Goal: Check status: Check status

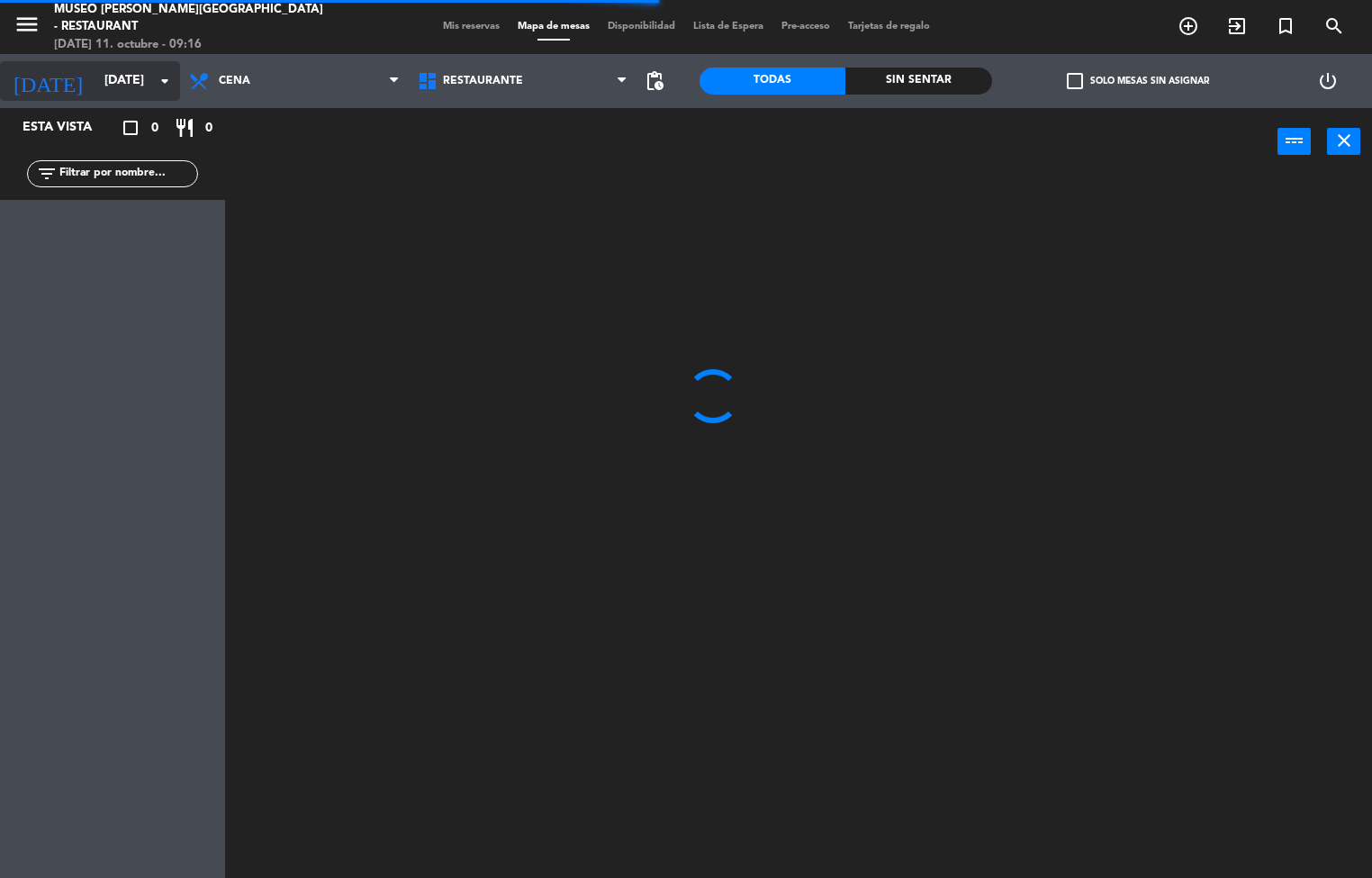
click at [96, 74] on input "[DATE]" at bounding box center [181, 81] width 171 height 32
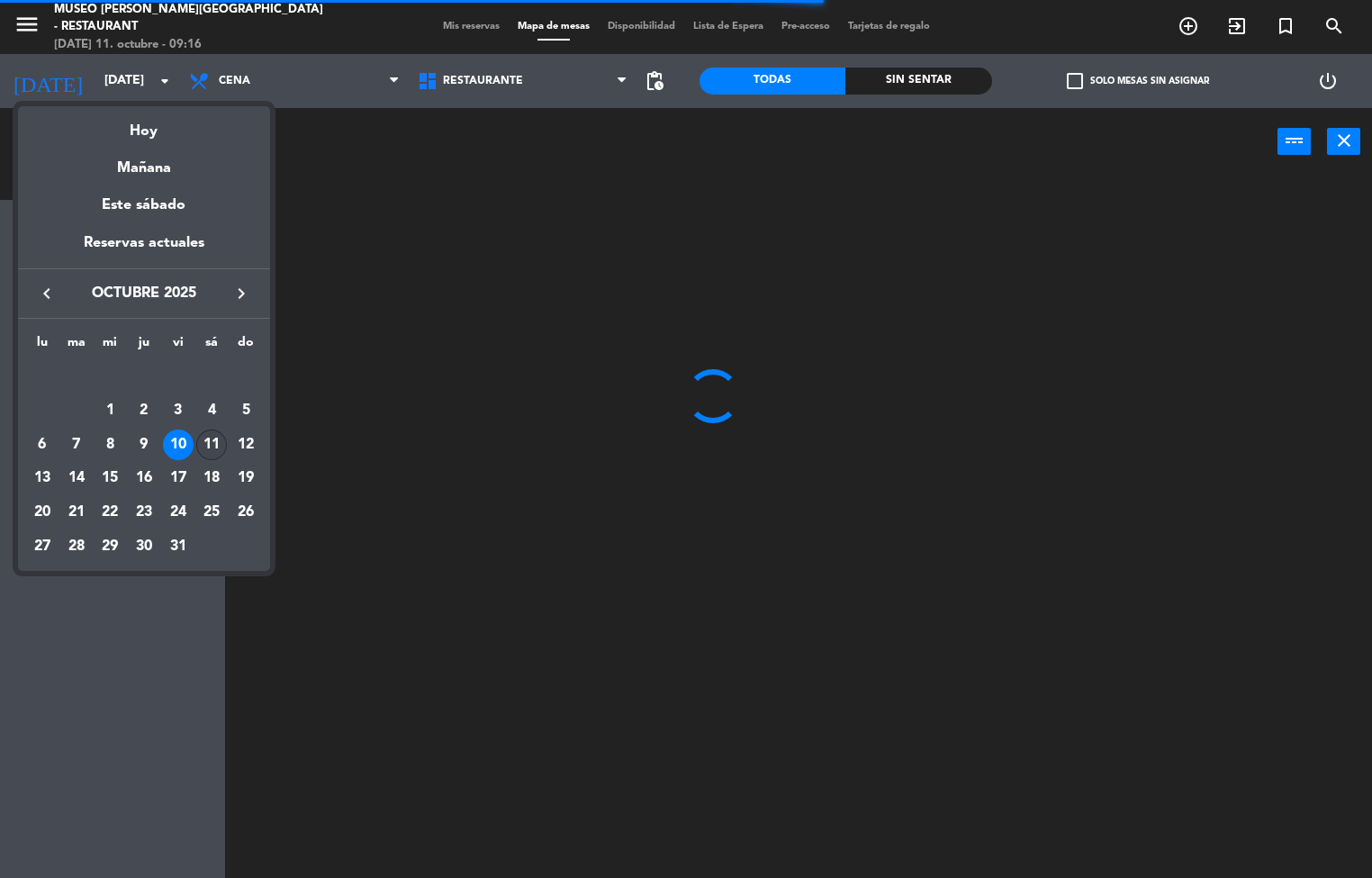
click at [211, 449] on div "11" at bounding box center [212, 445] width 31 height 31
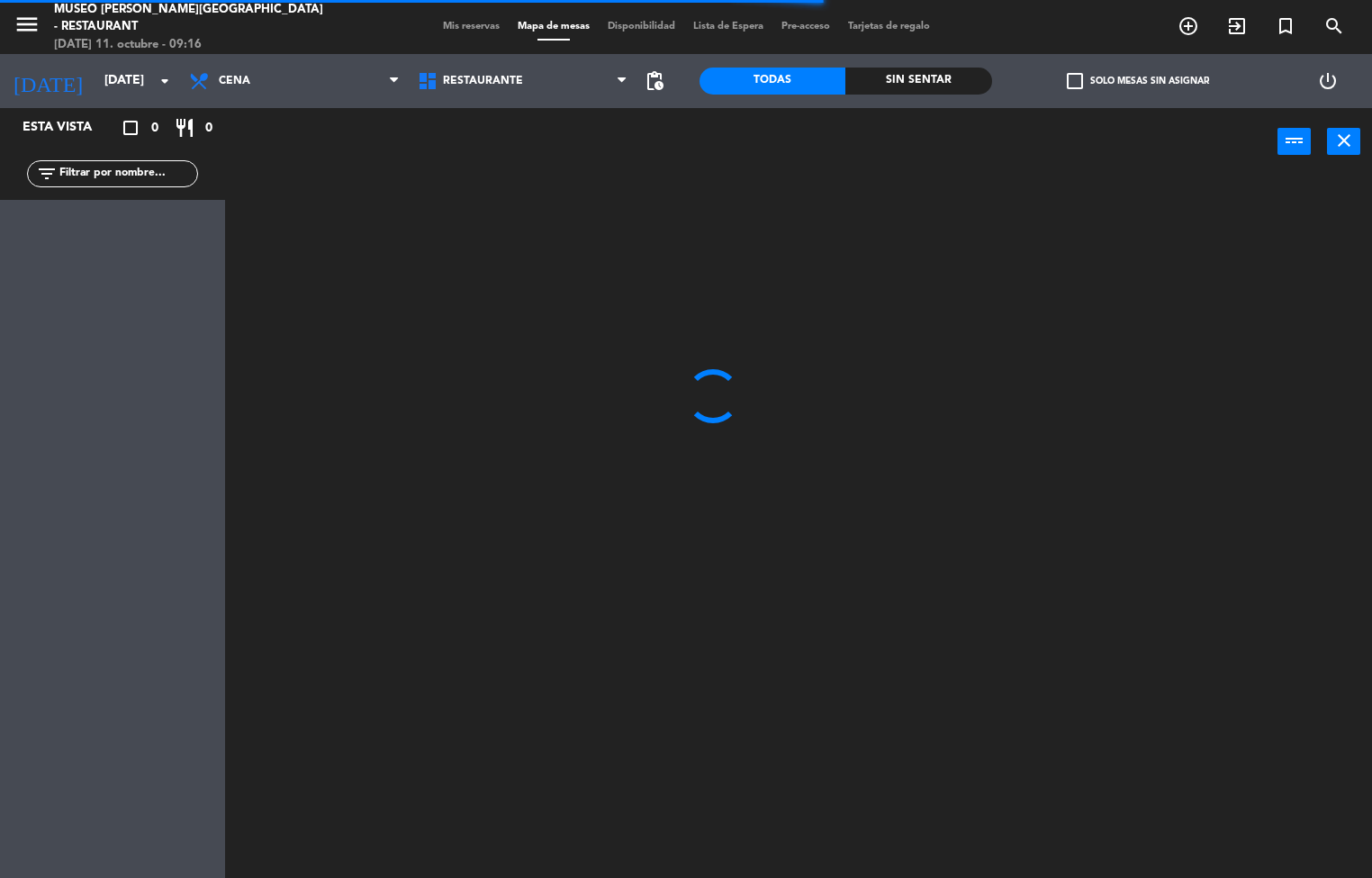
type input "[DATE]"
click at [250, 96] on span "Cena" at bounding box center [294, 81] width 229 height 40
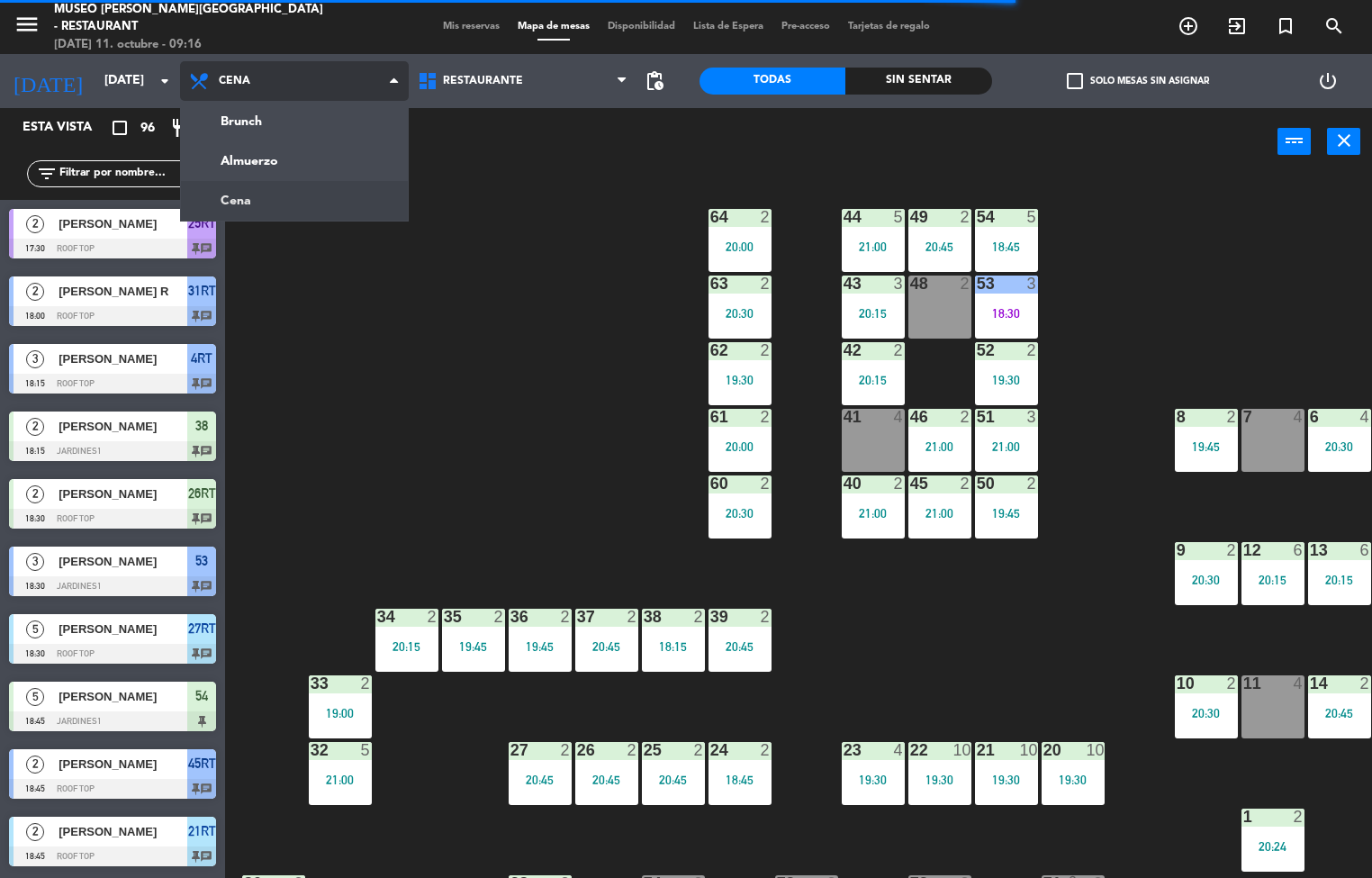
click at [306, 158] on ng-component "menu [GEOGRAPHIC_DATA][PERSON_NAME] - Restaurant [DATE] 11. octubre - 09:16 Mis…" at bounding box center [686, 439] width 1372 height 879
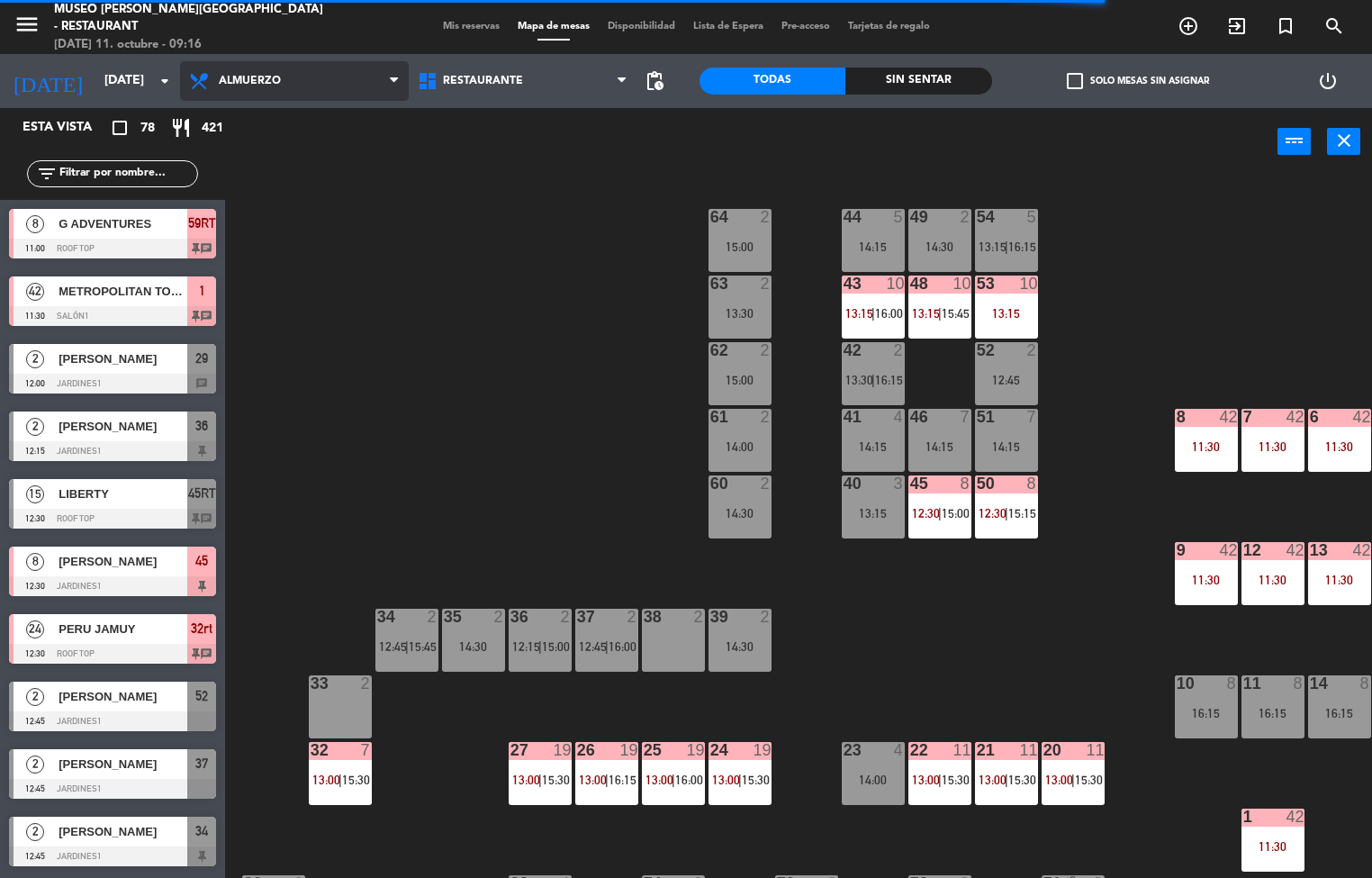
scroll to position [0, 146]
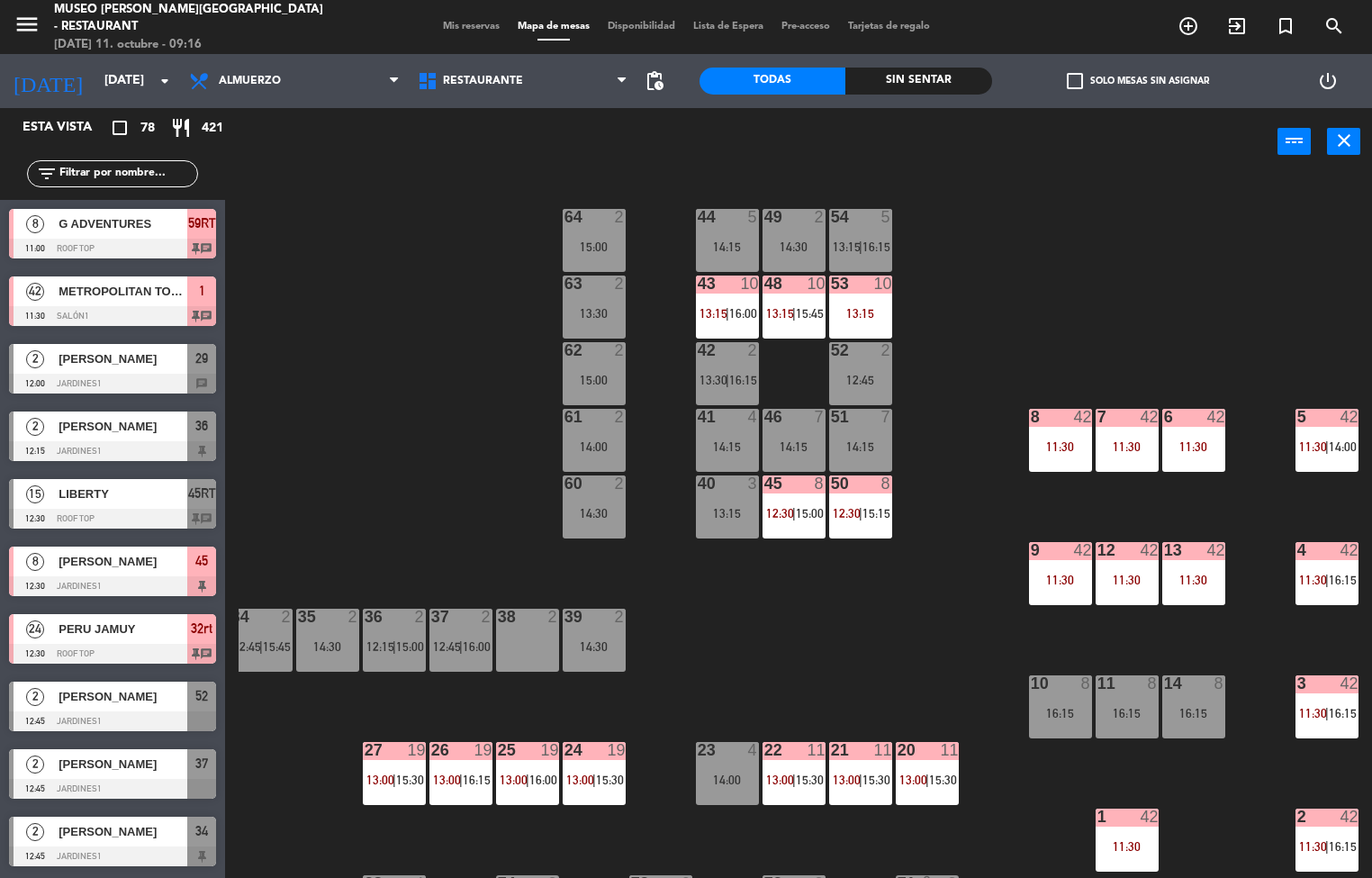
click at [1067, 441] on div "11:30" at bounding box center [1061, 447] width 63 height 13
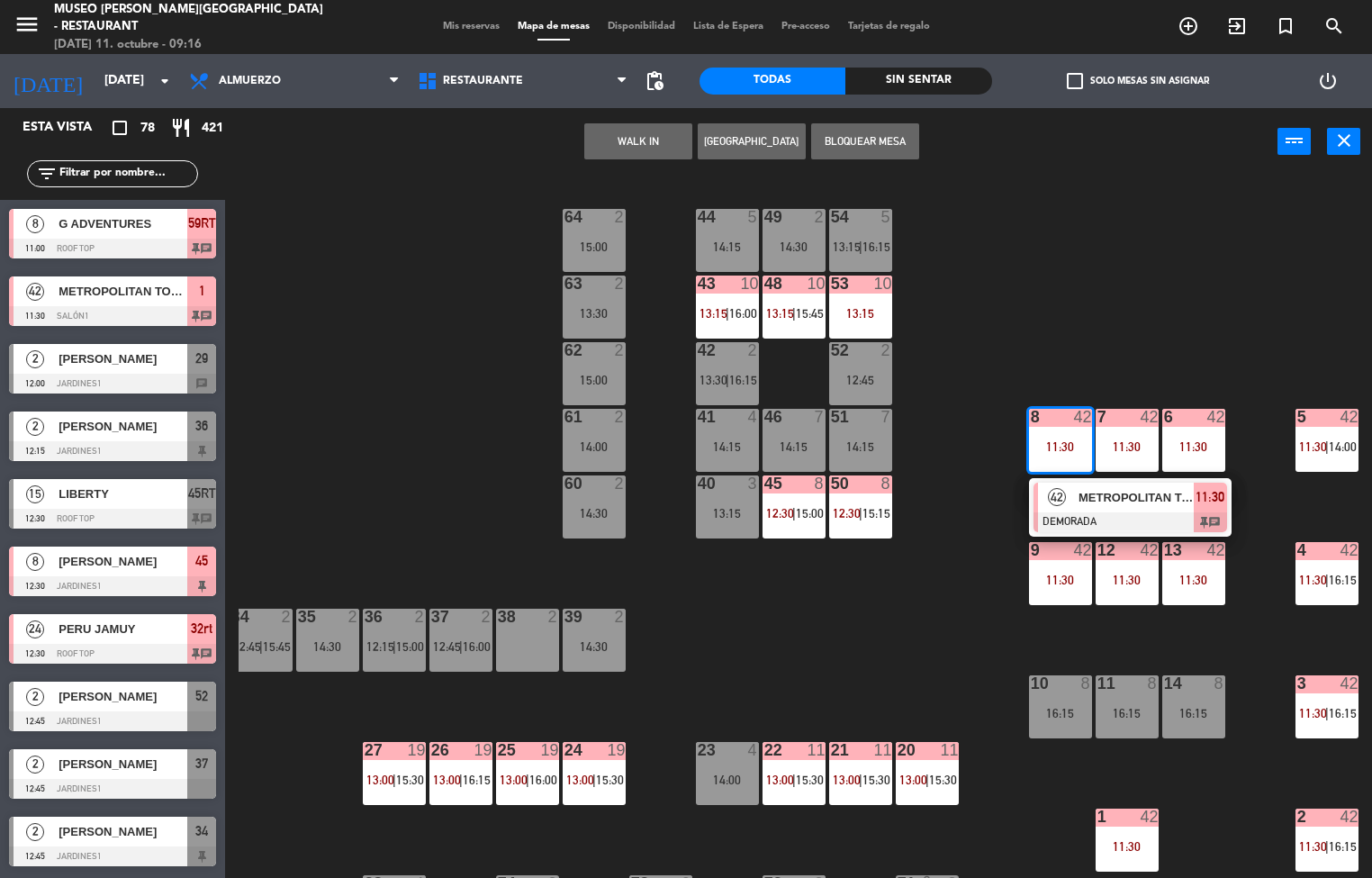
click at [1117, 517] on div at bounding box center [1130, 522] width 194 height 19
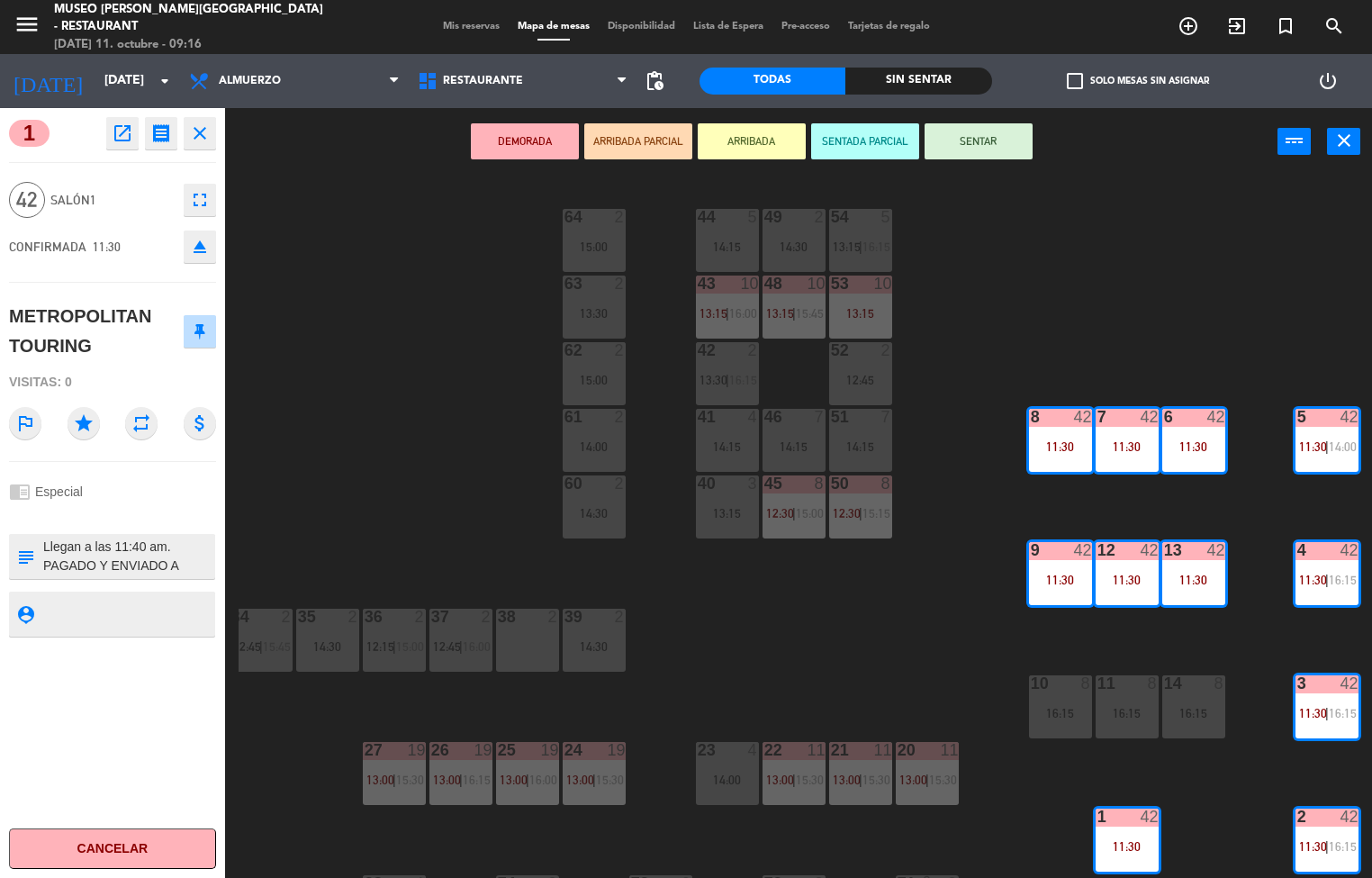
click at [120, 138] on icon "open_in_new" at bounding box center [122, 133] width 21 height 21
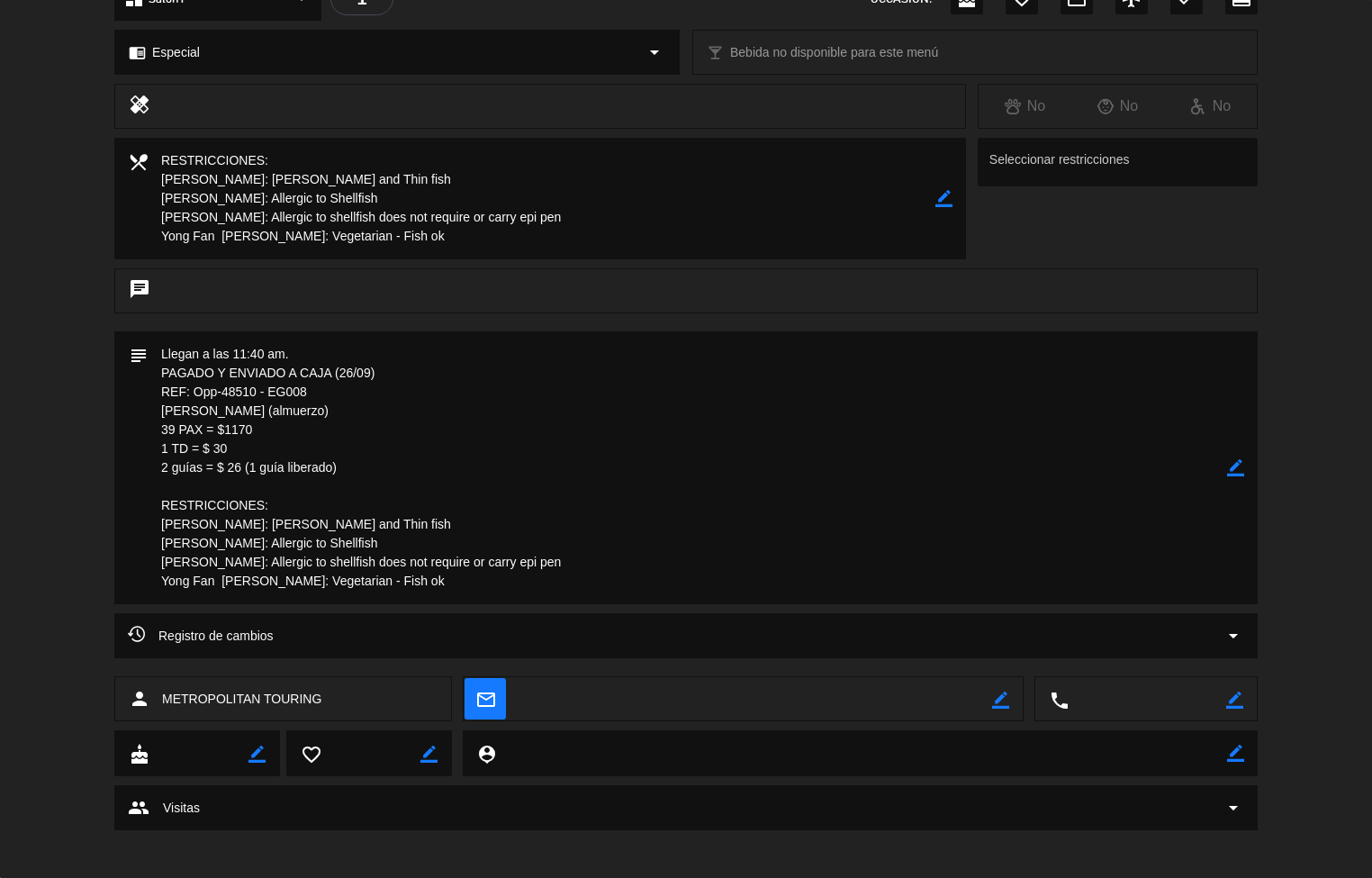
scroll to position [0, 0]
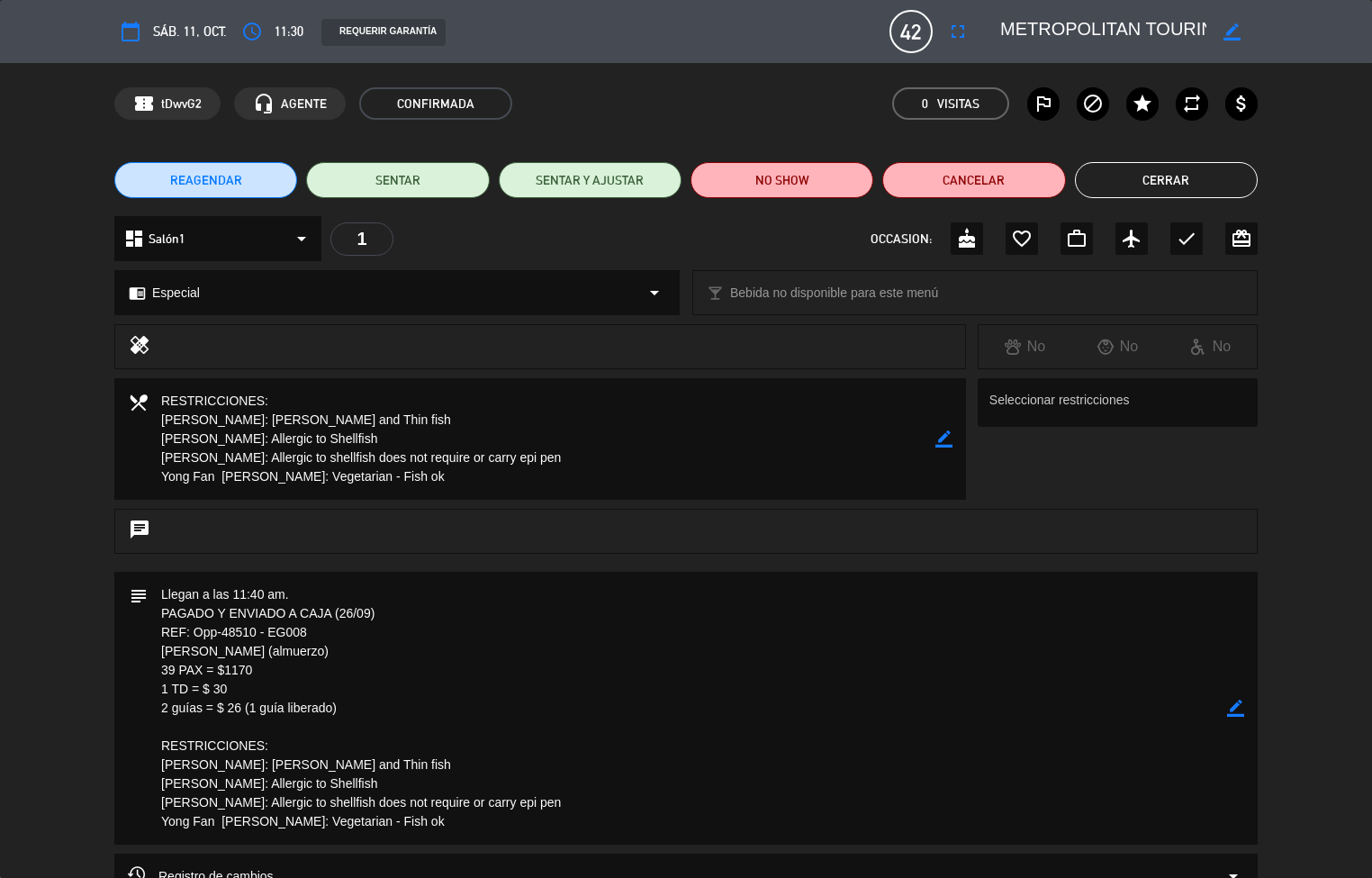
click at [1179, 185] on button "Cerrar" at bounding box center [1166, 180] width 183 height 36
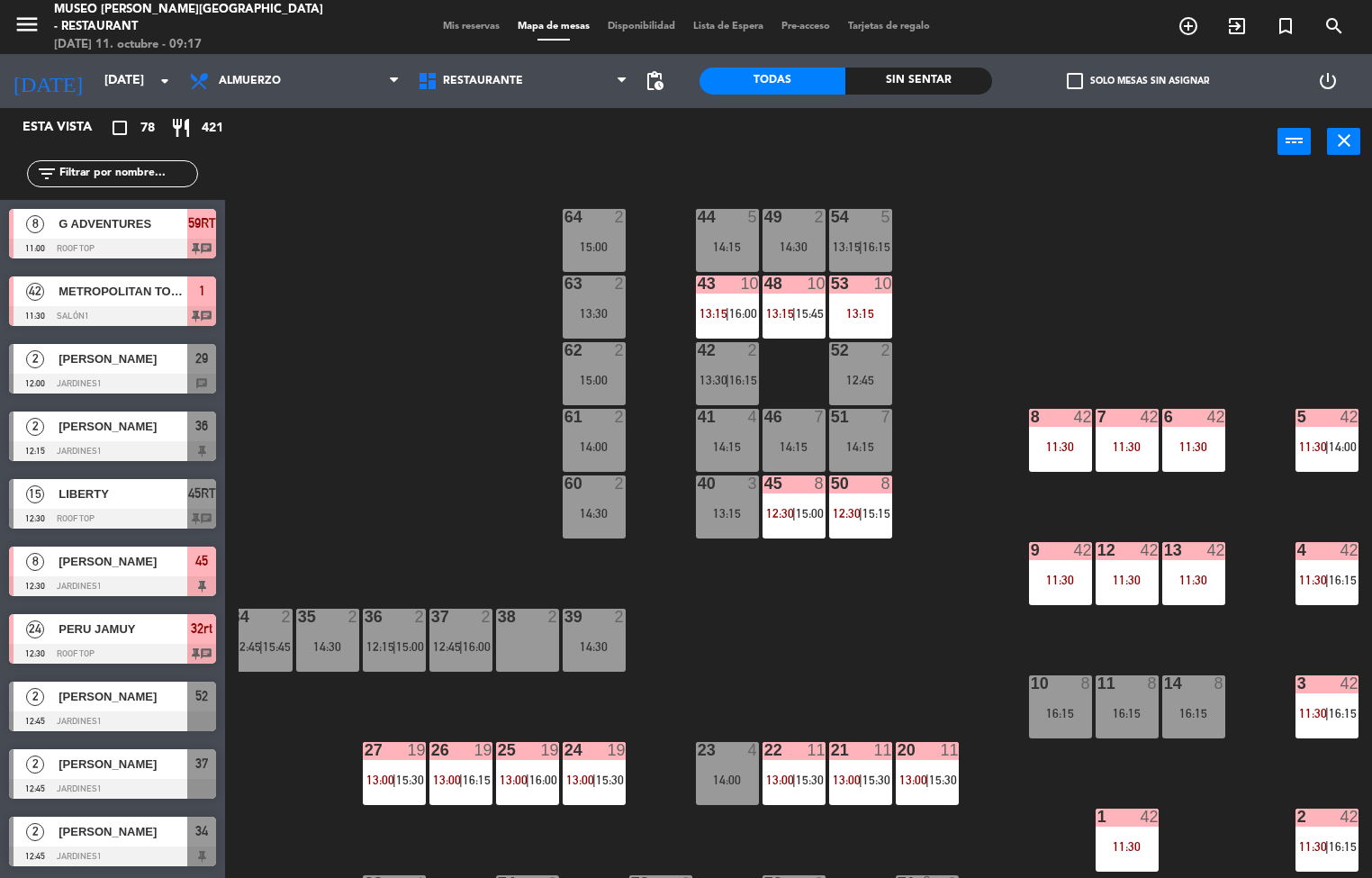
click at [1327, 563] on div "4 42 11:30 | 16:15" at bounding box center [1327, 574] width 63 height 63
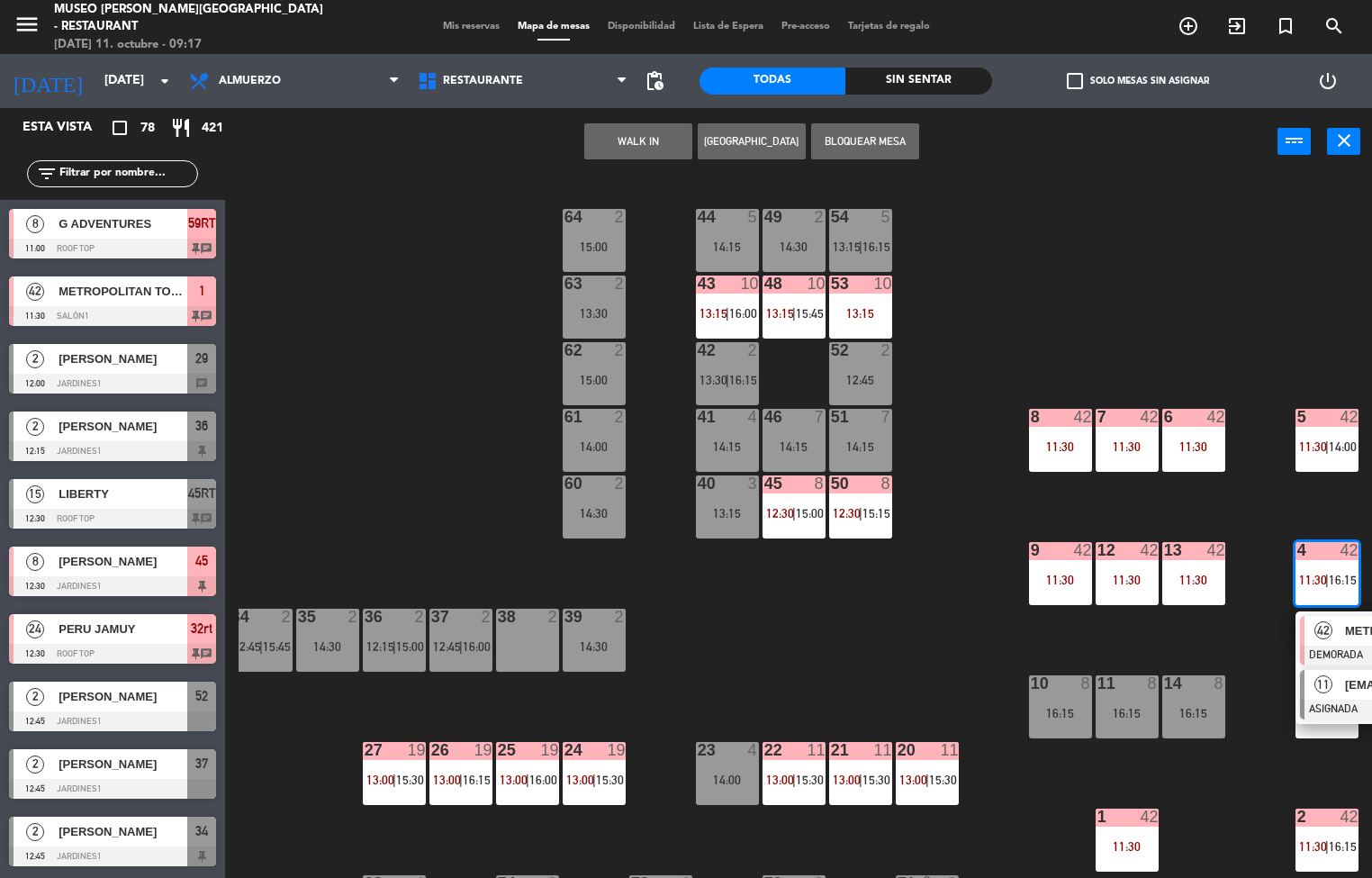
click at [1327, 665] on div "11 [EMAIL_ADDRESS][DOMAIN_NAME] ASIGNADA 16:15 chat" at bounding box center [1397, 694] width 202 height 58
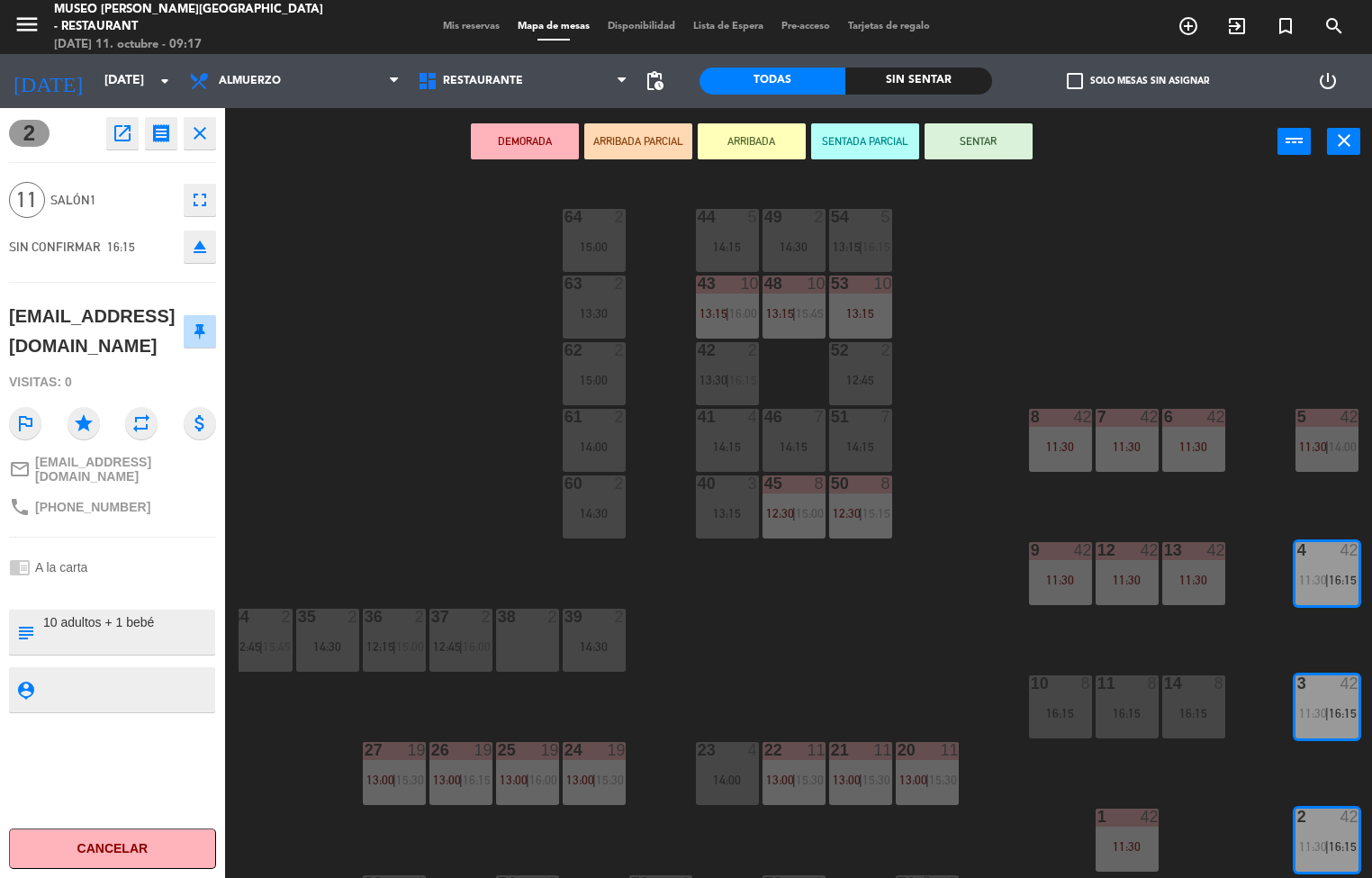
click at [119, 134] on icon "open_in_new" at bounding box center [122, 133] width 21 height 21
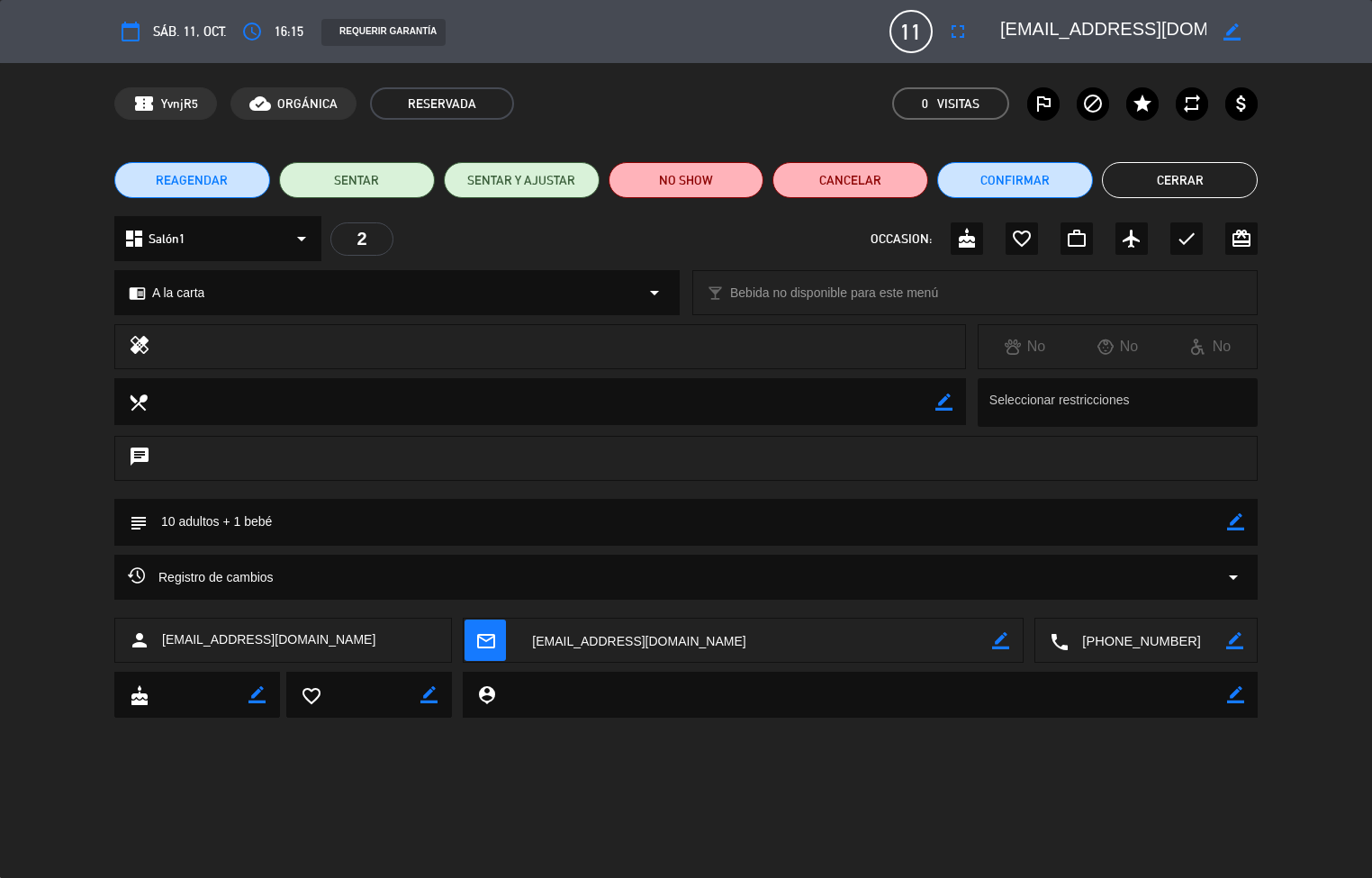
click at [1181, 176] on button "Cerrar" at bounding box center [1180, 180] width 156 height 36
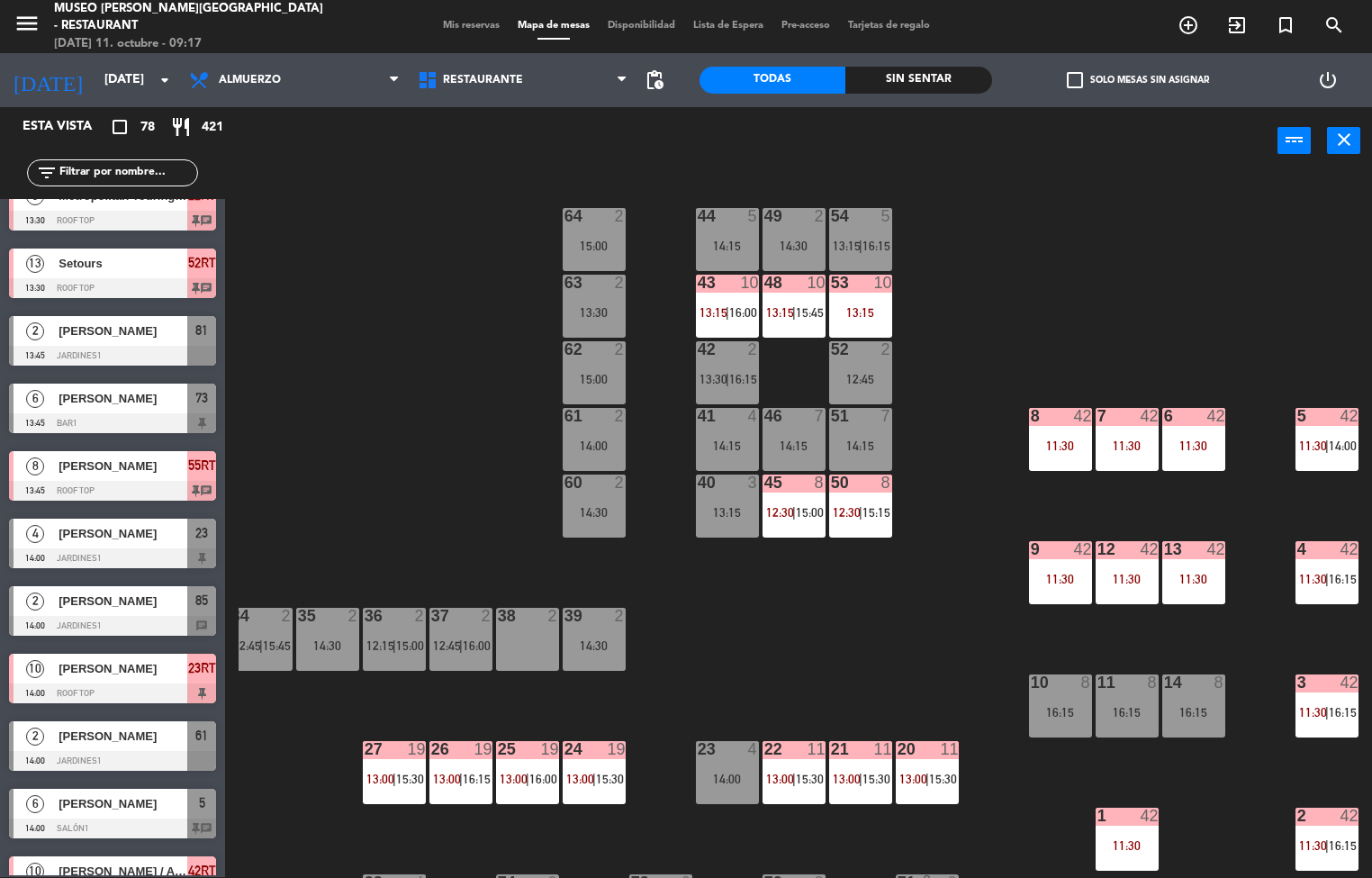
scroll to position [217, 146]
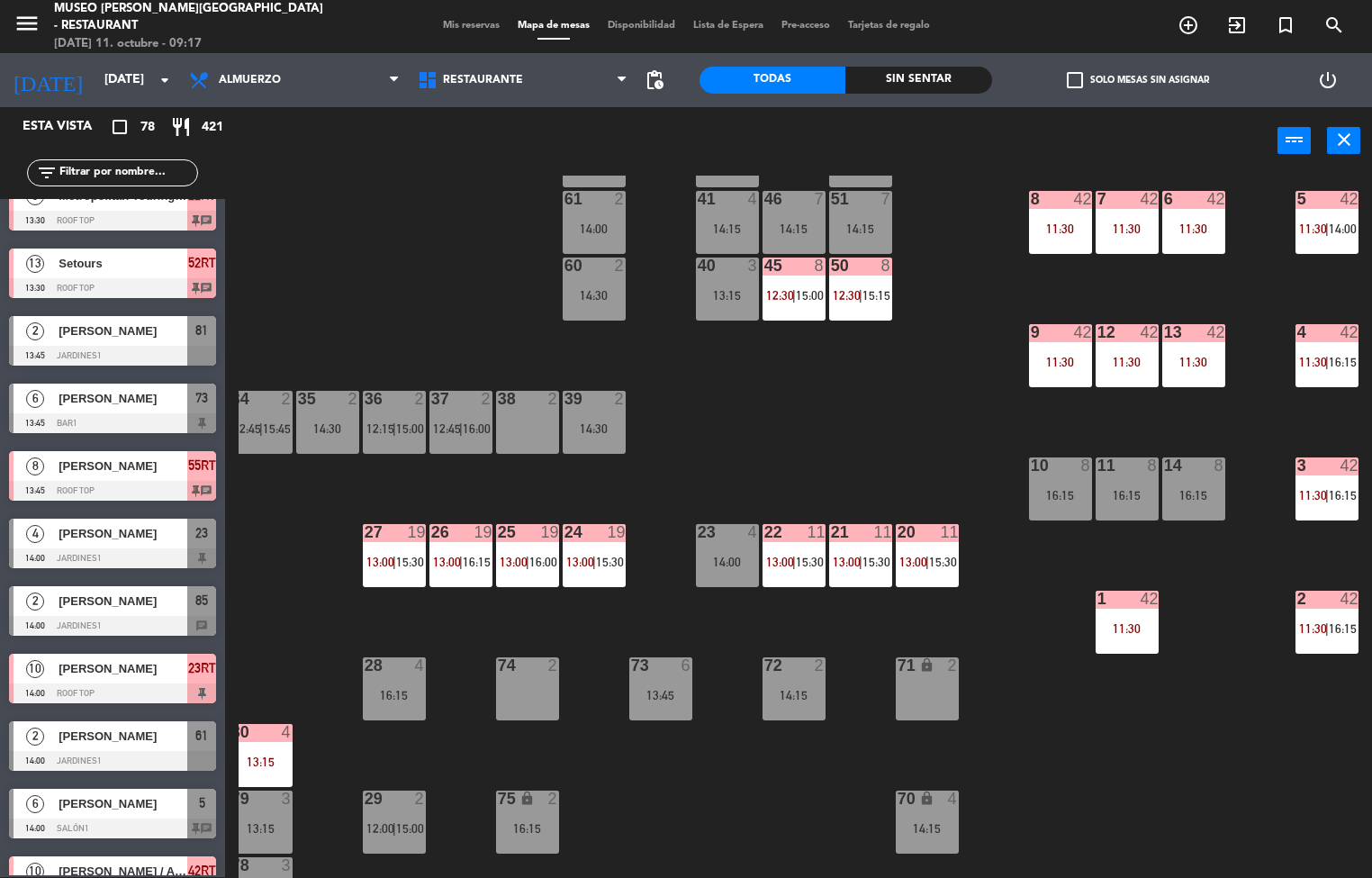
click at [1060, 330] on div at bounding box center [1060, 331] width 30 height 16
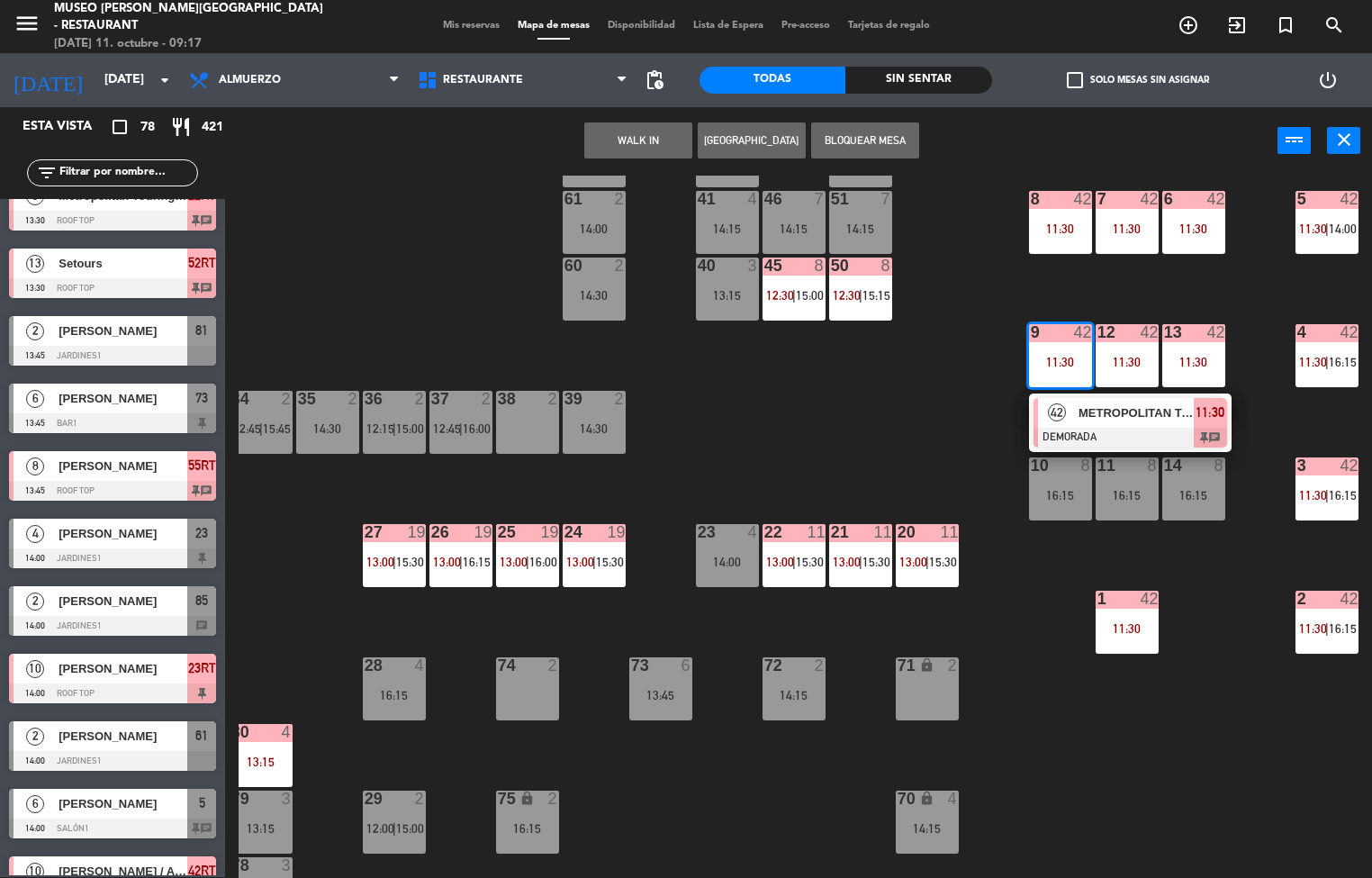
click at [1138, 412] on span "METROPOLITAN TOURING" at bounding box center [1136, 413] width 115 height 19
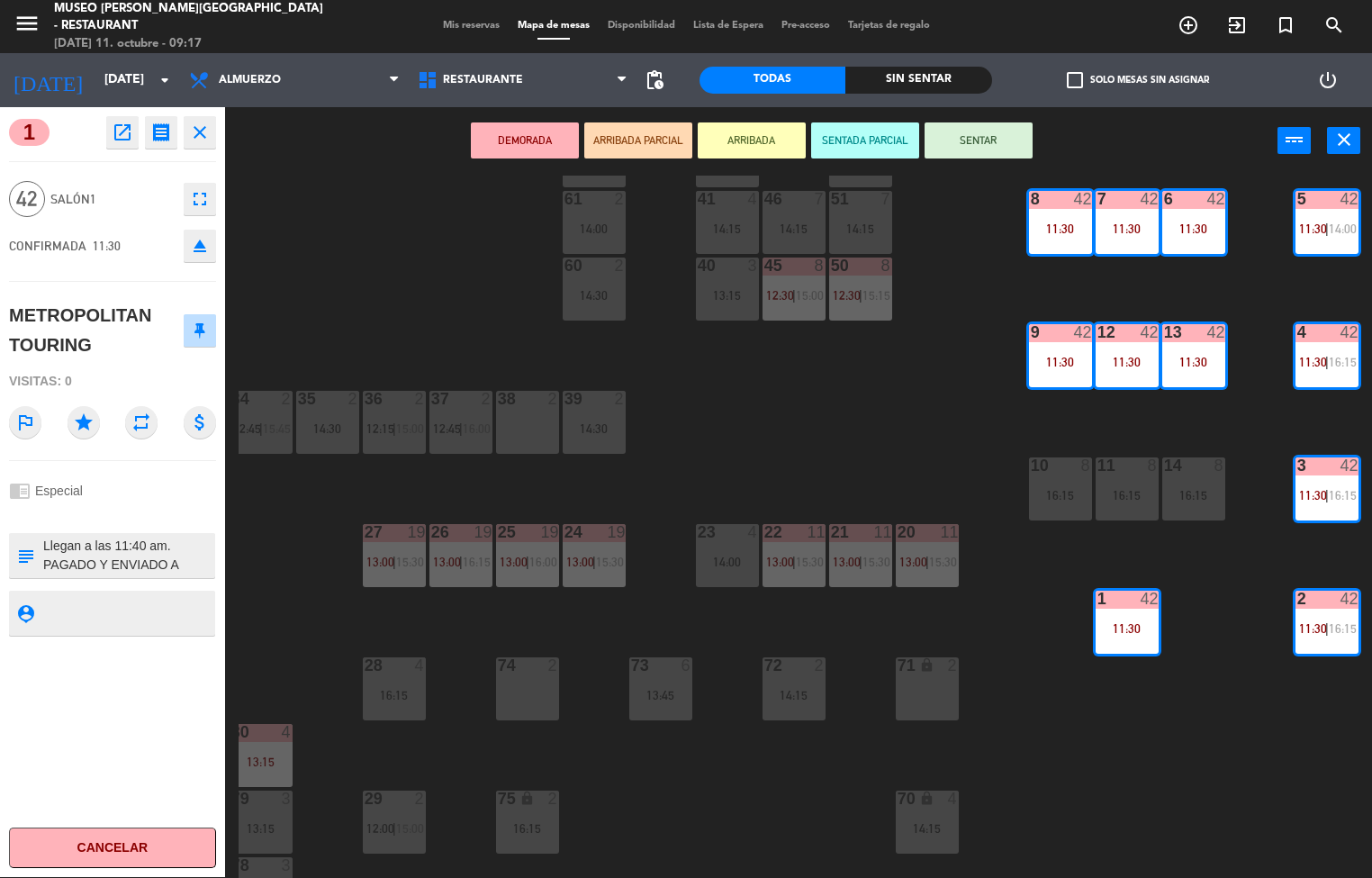
click at [122, 133] on icon "open_in_new" at bounding box center [122, 132] width 21 height 21
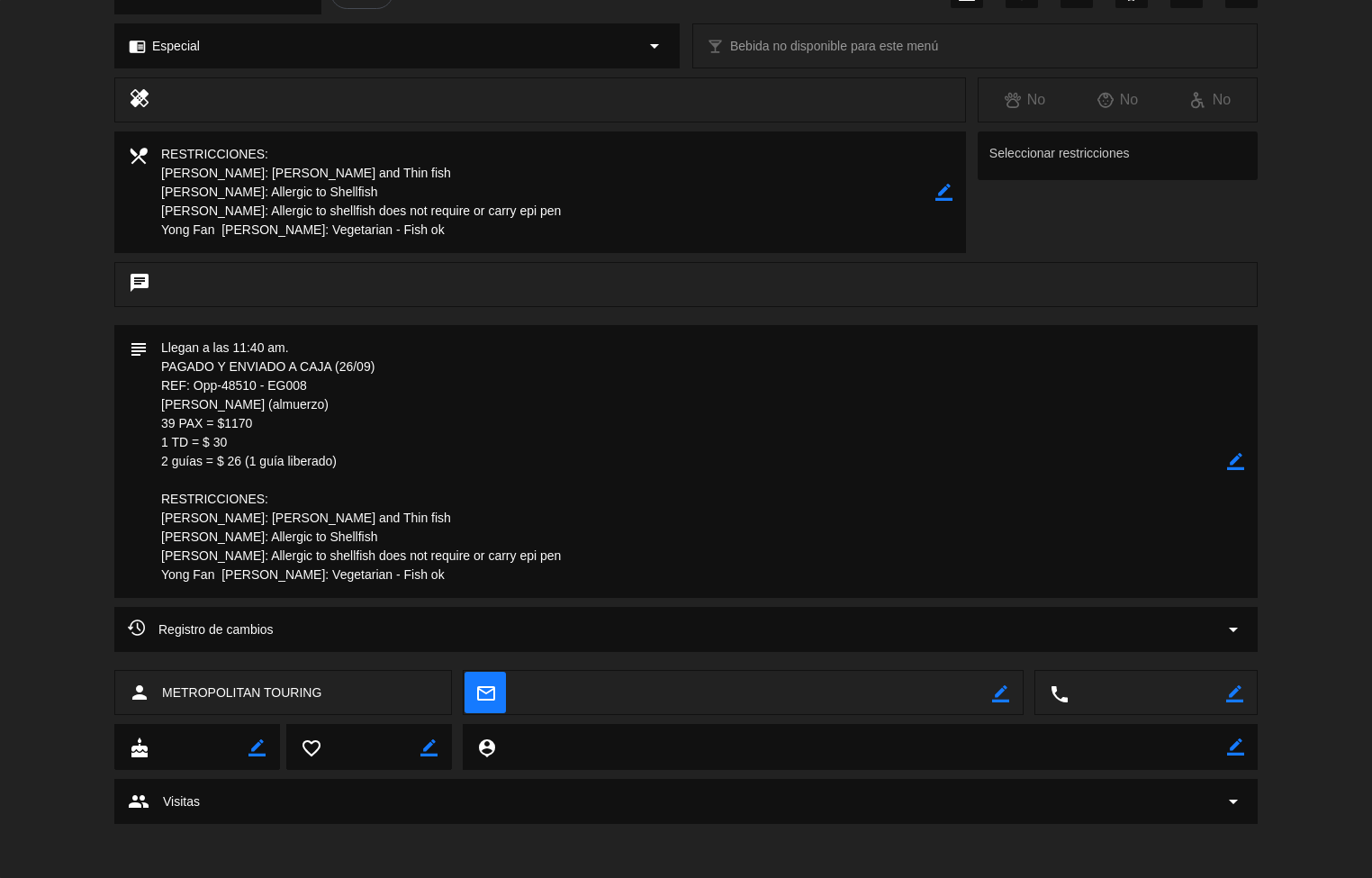
scroll to position [0, 0]
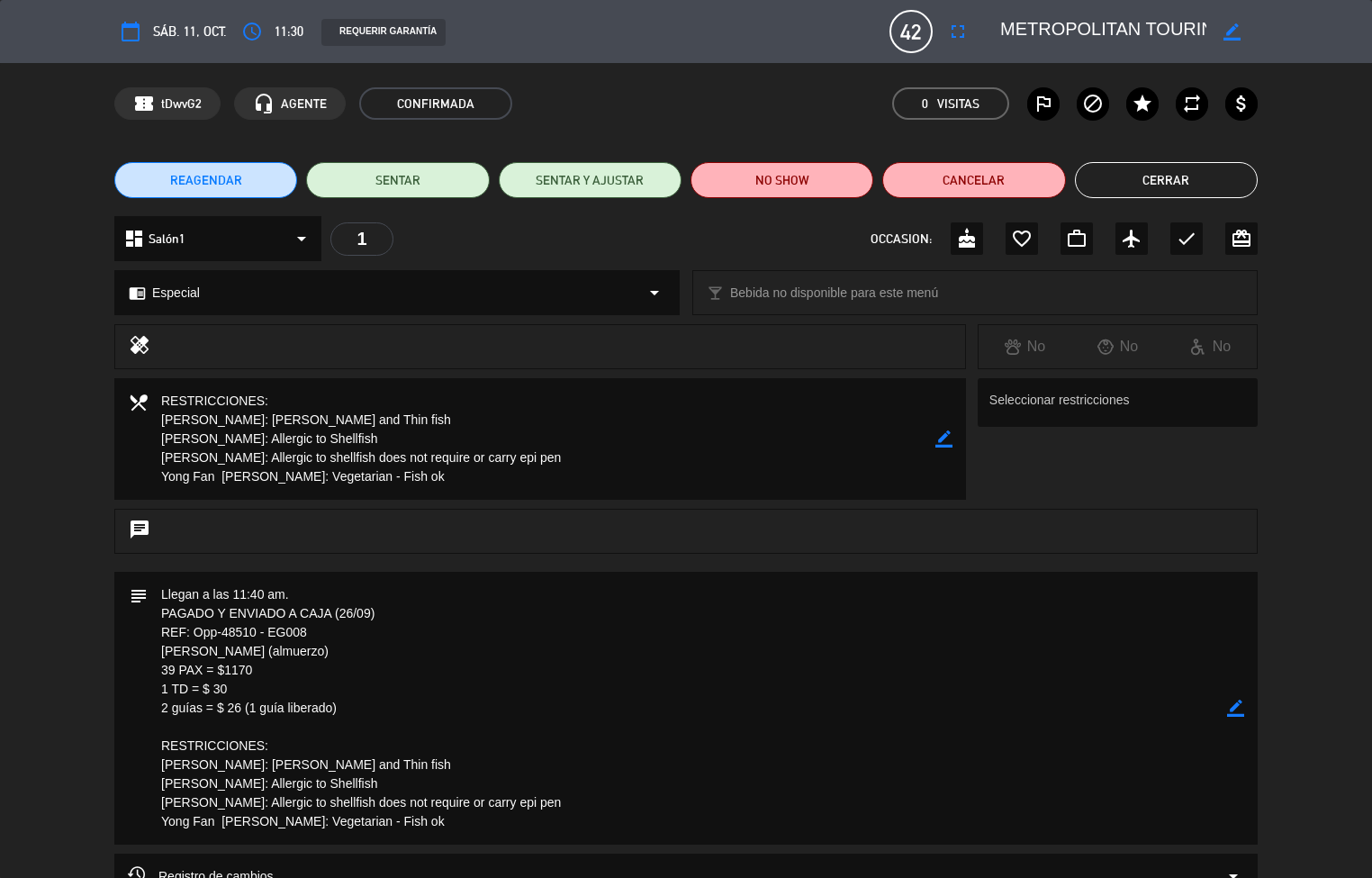
click at [1168, 181] on button "Cerrar" at bounding box center [1166, 180] width 183 height 36
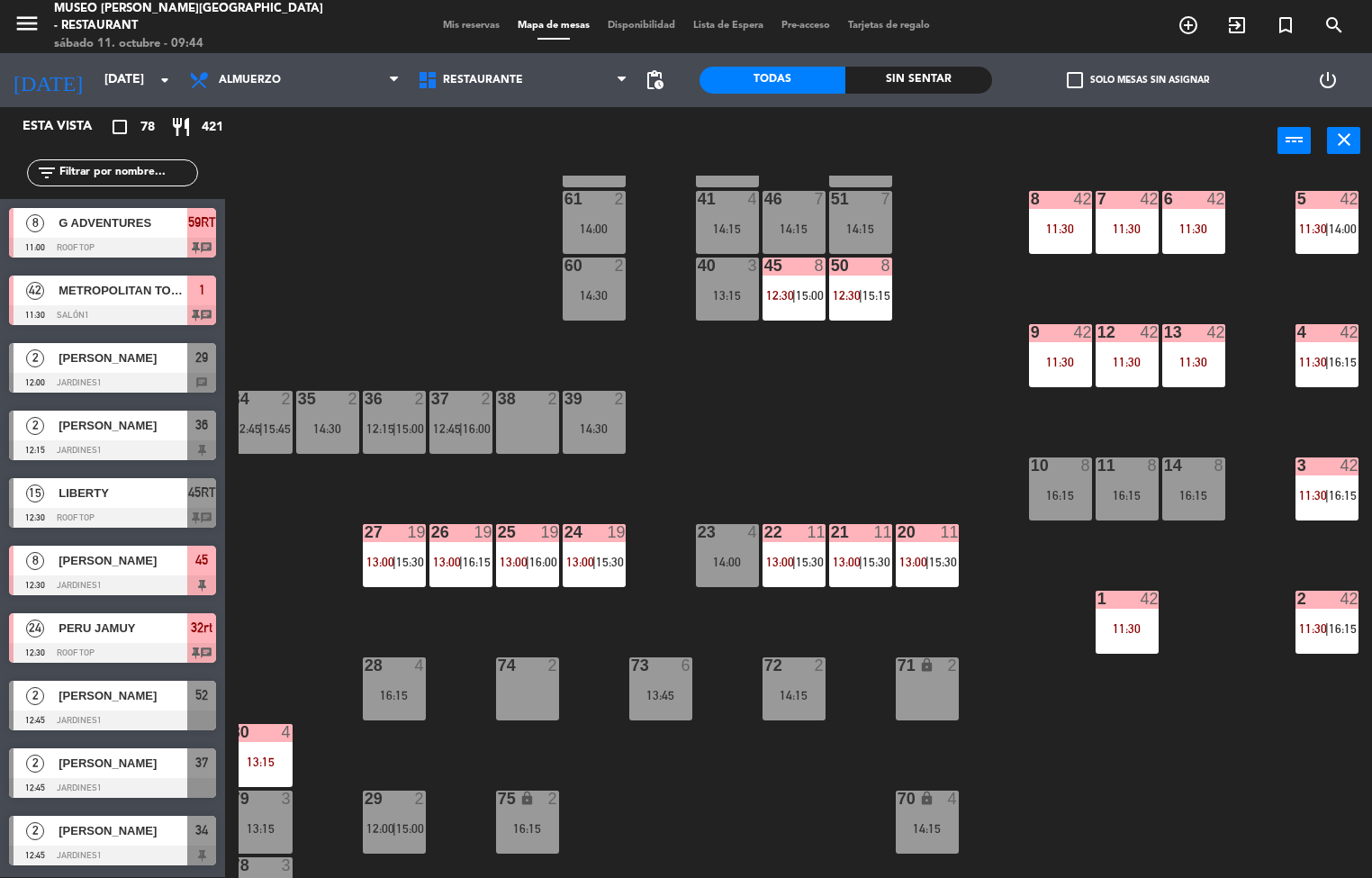
click at [1057, 213] on div "8 42 11:30" at bounding box center [1061, 223] width 63 height 63
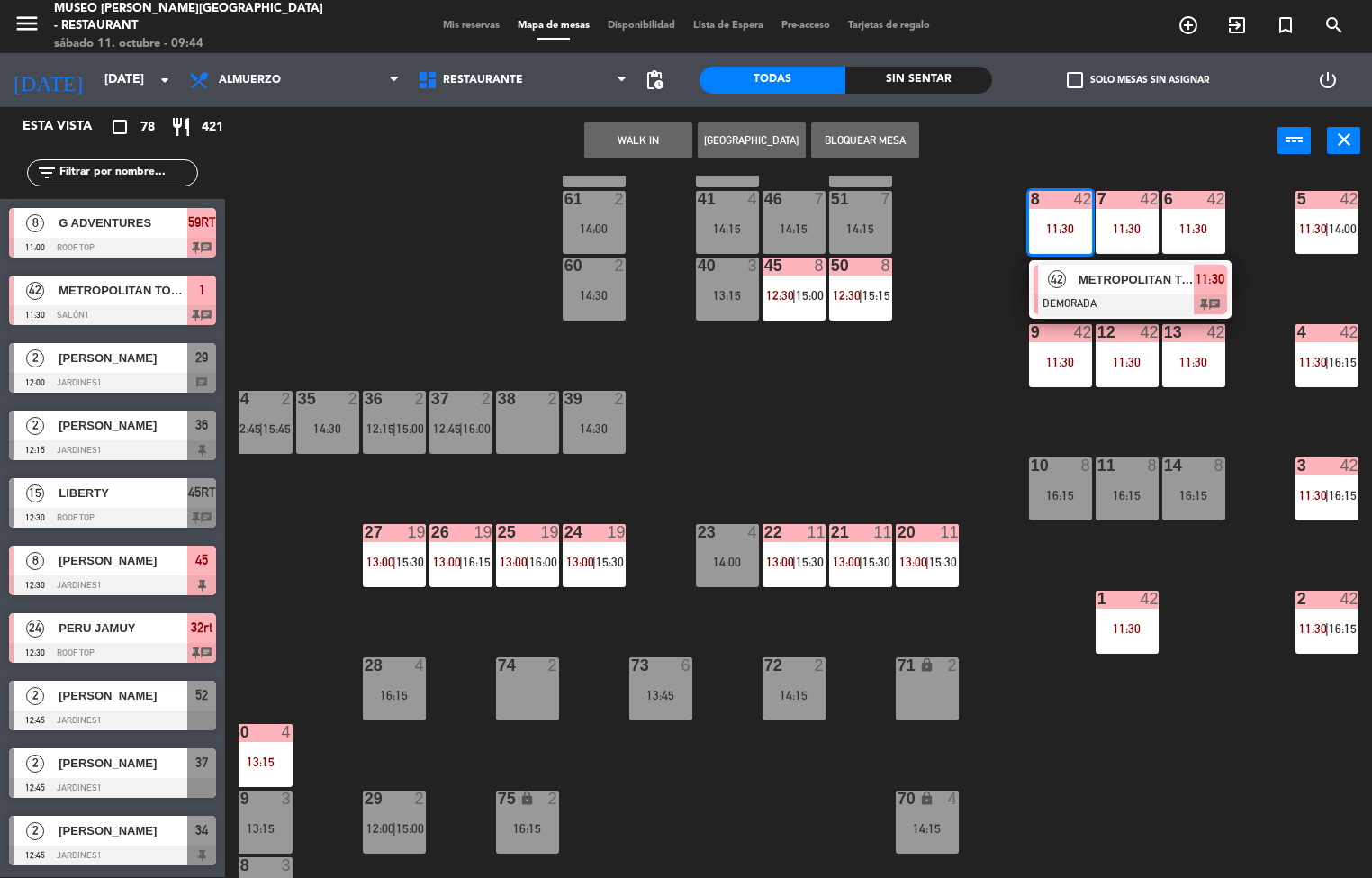
click at [1119, 278] on span "METROPOLITAN TOURING" at bounding box center [1136, 279] width 115 height 19
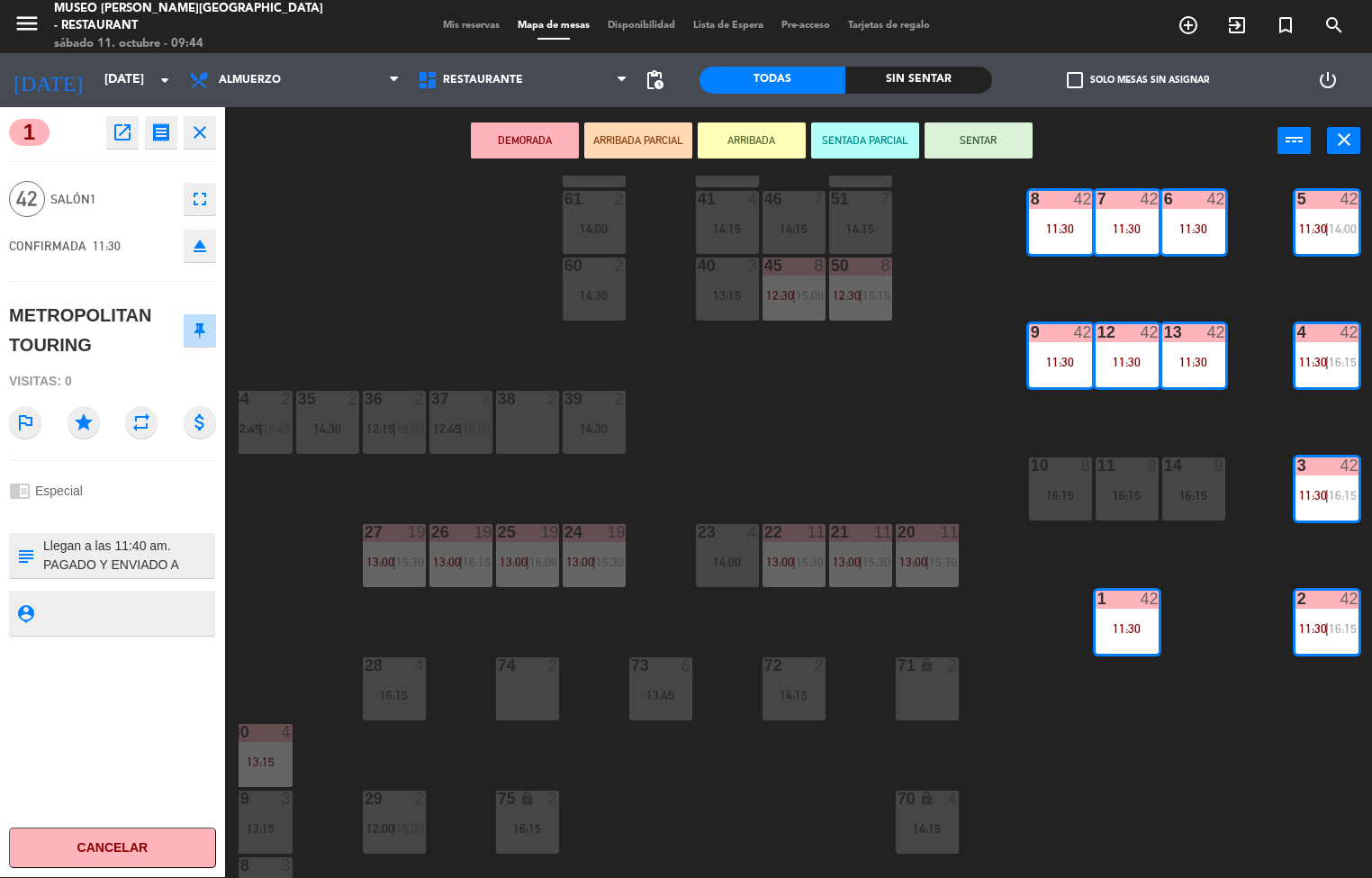
click at [125, 131] on icon "open_in_new" at bounding box center [122, 132] width 21 height 21
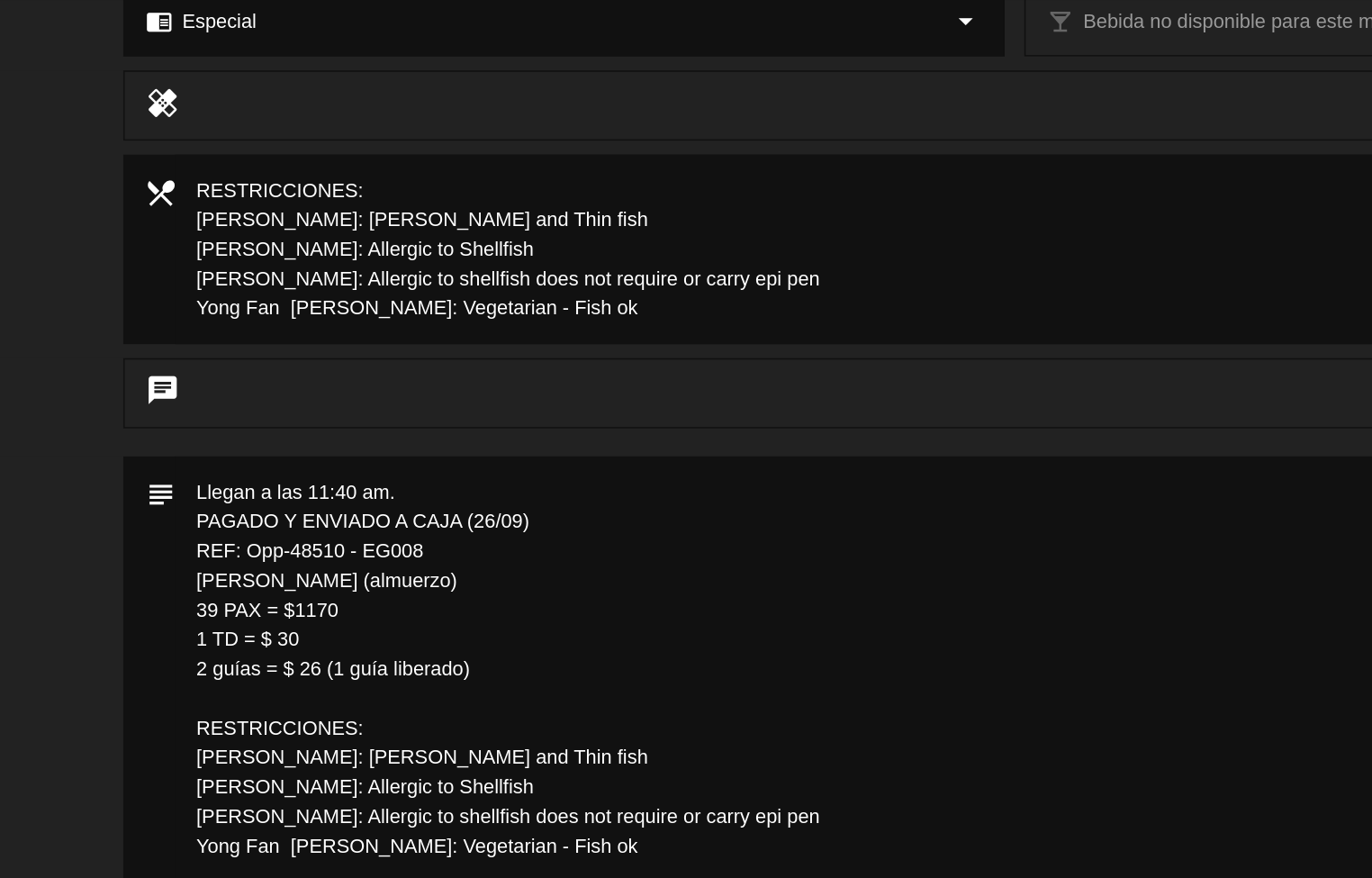
scroll to position [65, 0]
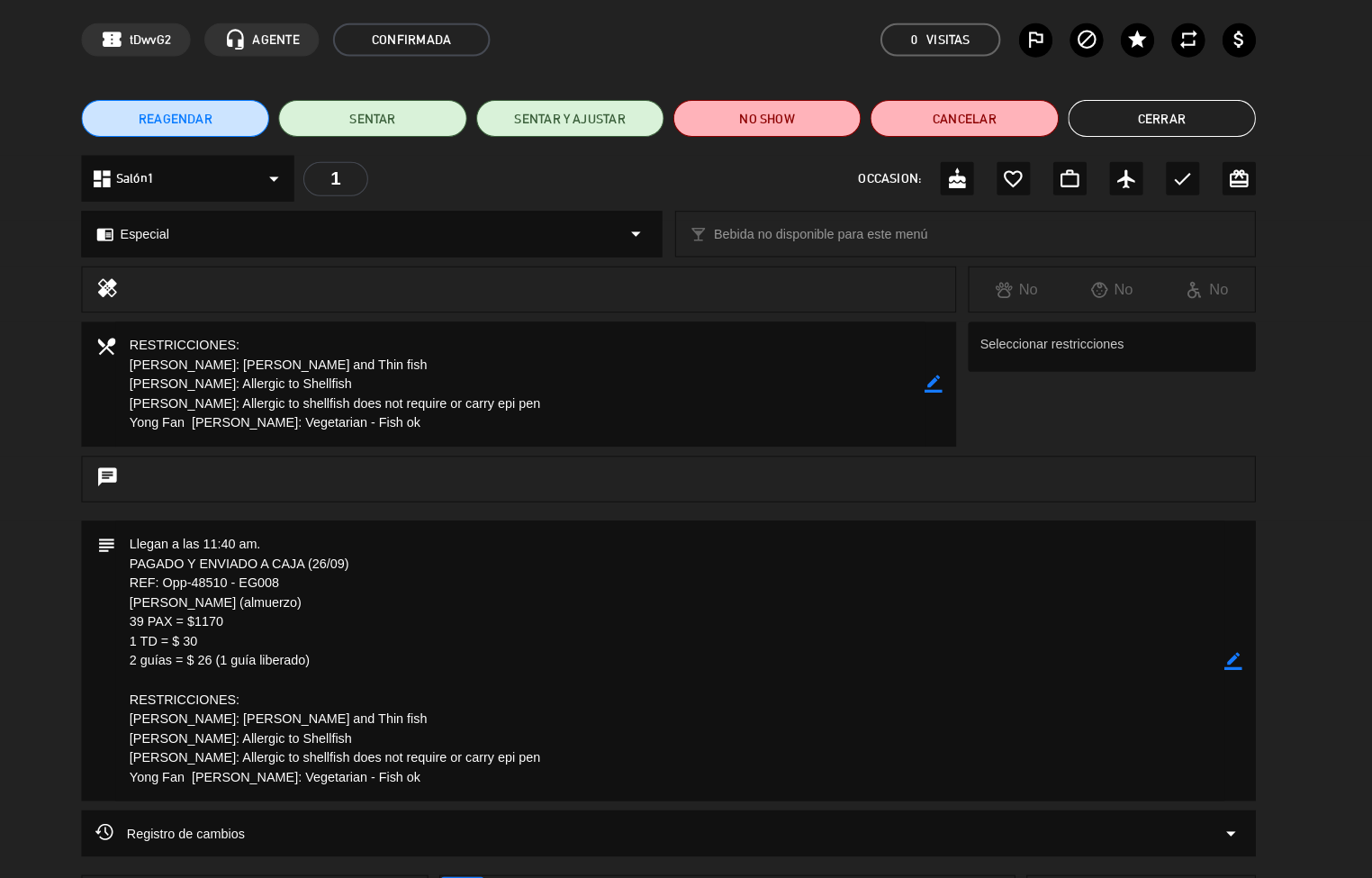
click at [1161, 122] on button "Cerrar" at bounding box center [1166, 115] width 183 height 36
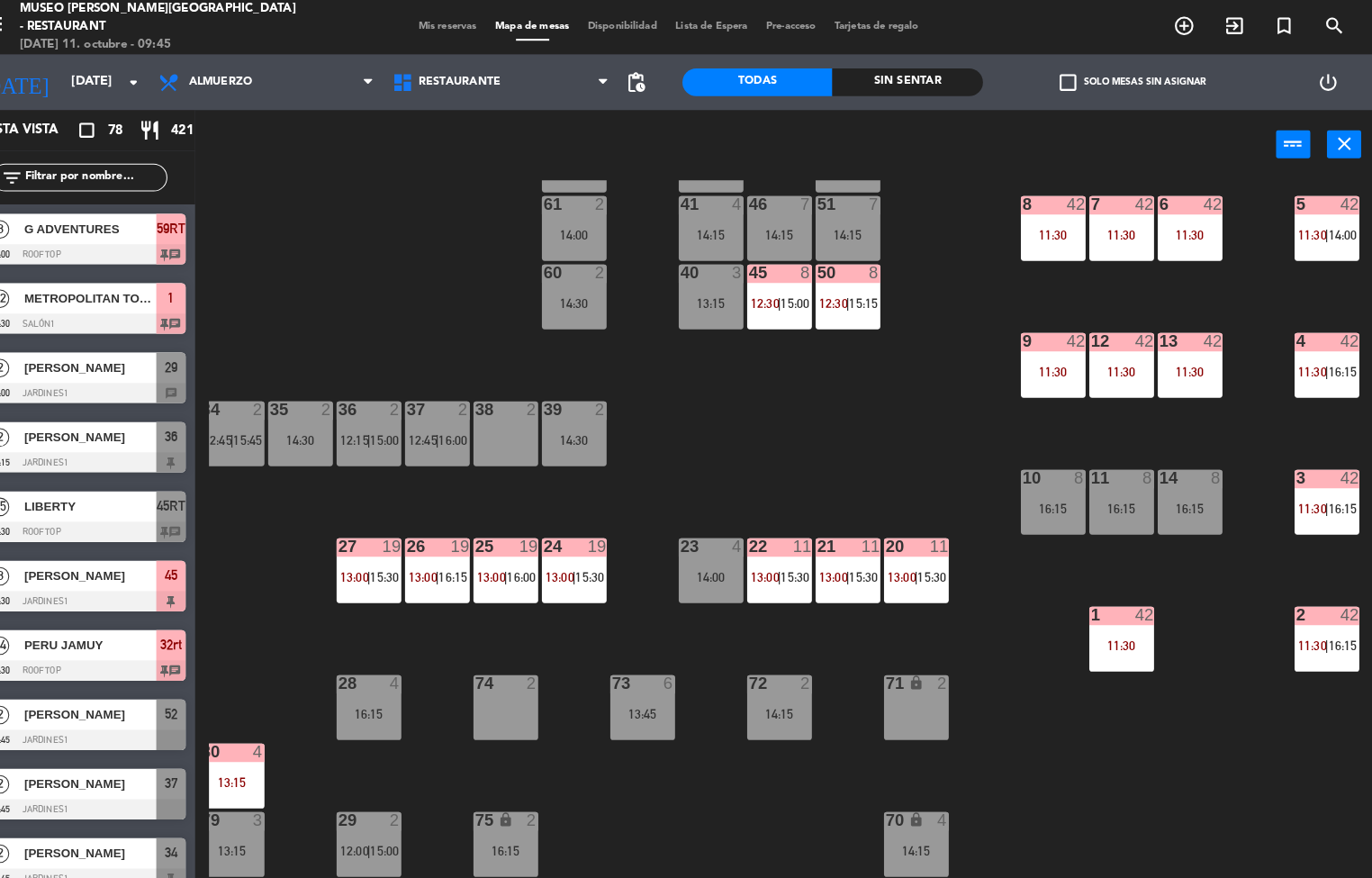
click at [1060, 330] on div at bounding box center [1060, 331] width 30 height 16
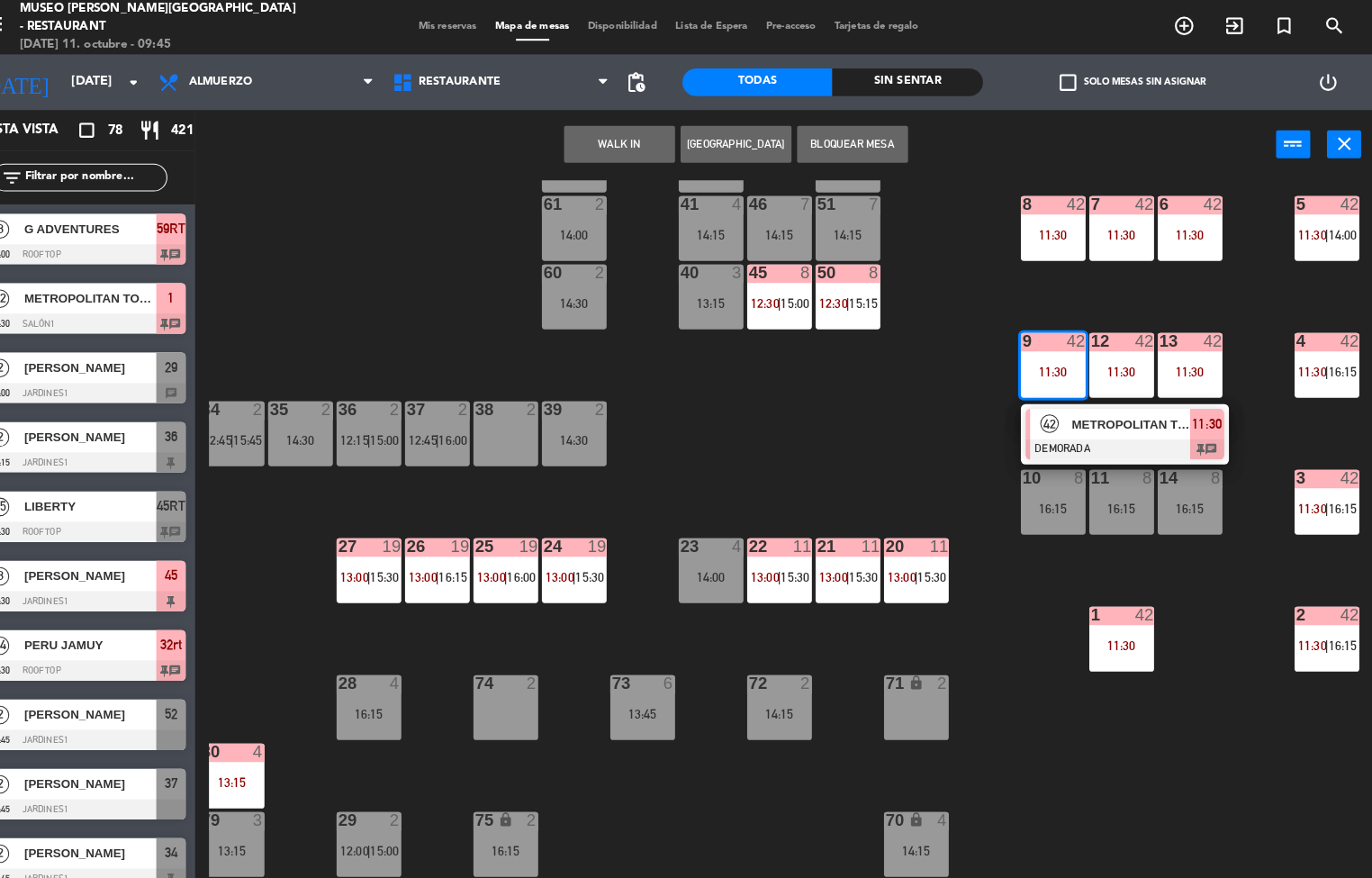
click at [1114, 433] on div at bounding box center [1130, 437] width 194 height 19
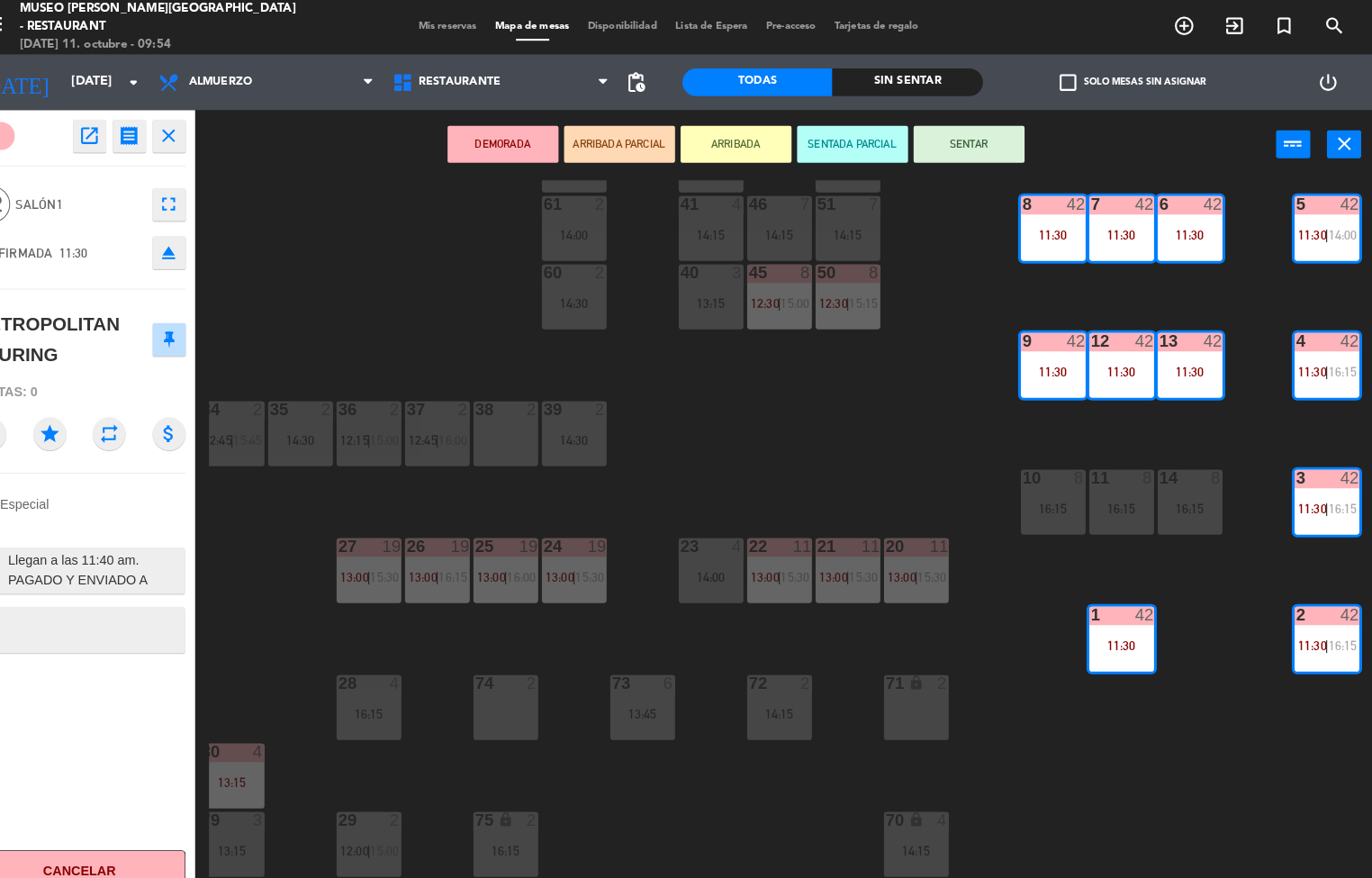
click at [716, 390] on div "44 5 14:15 49 2 14:30 54 5 13:15 | 16:15 64 2 15:00 48 10 13:15 | 15:45 53 10 1…" at bounding box center [805, 526] width 1134 height 703
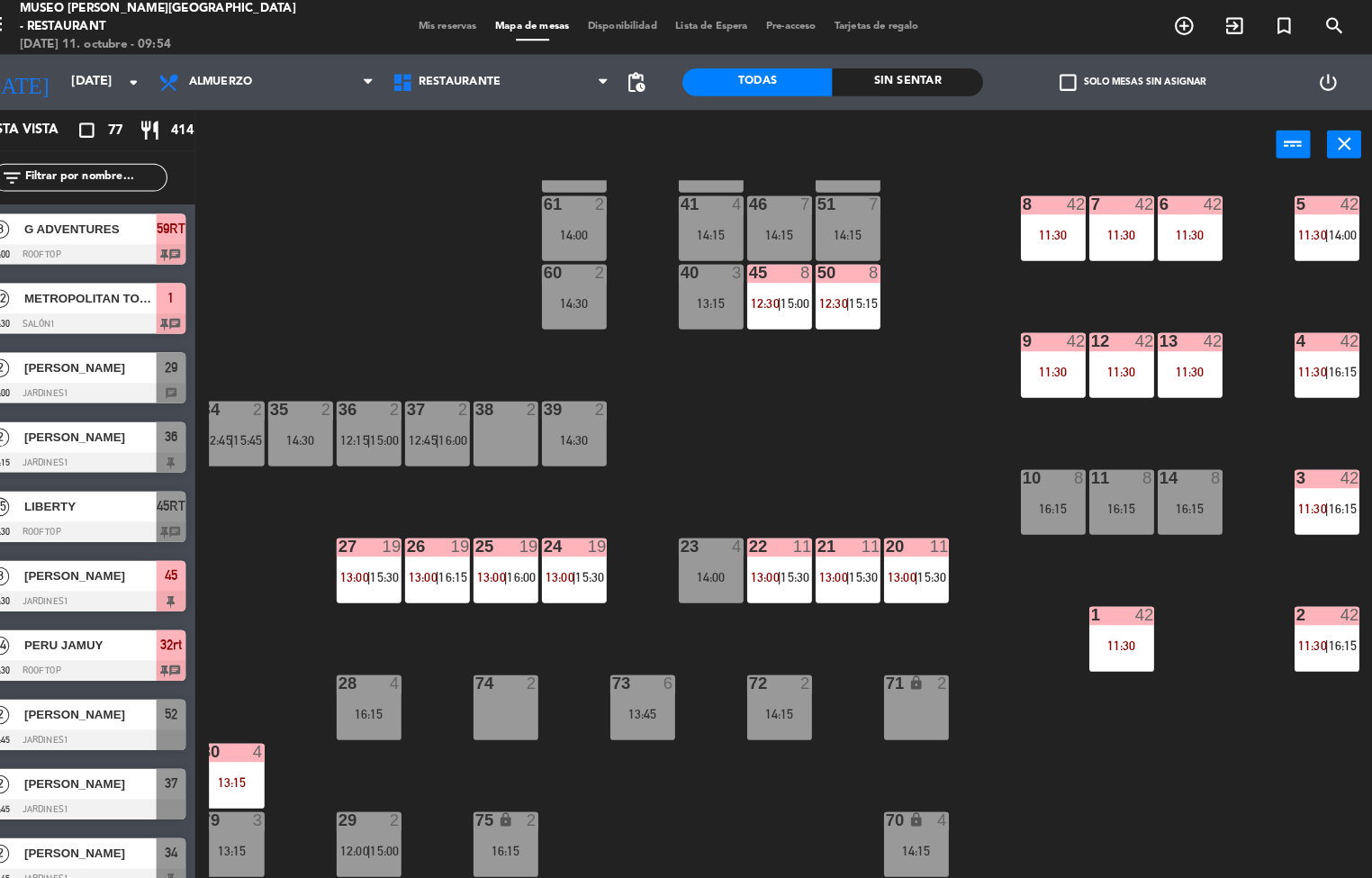
click at [1032, 360] on div "11:30" at bounding box center [1061, 362] width 63 height 13
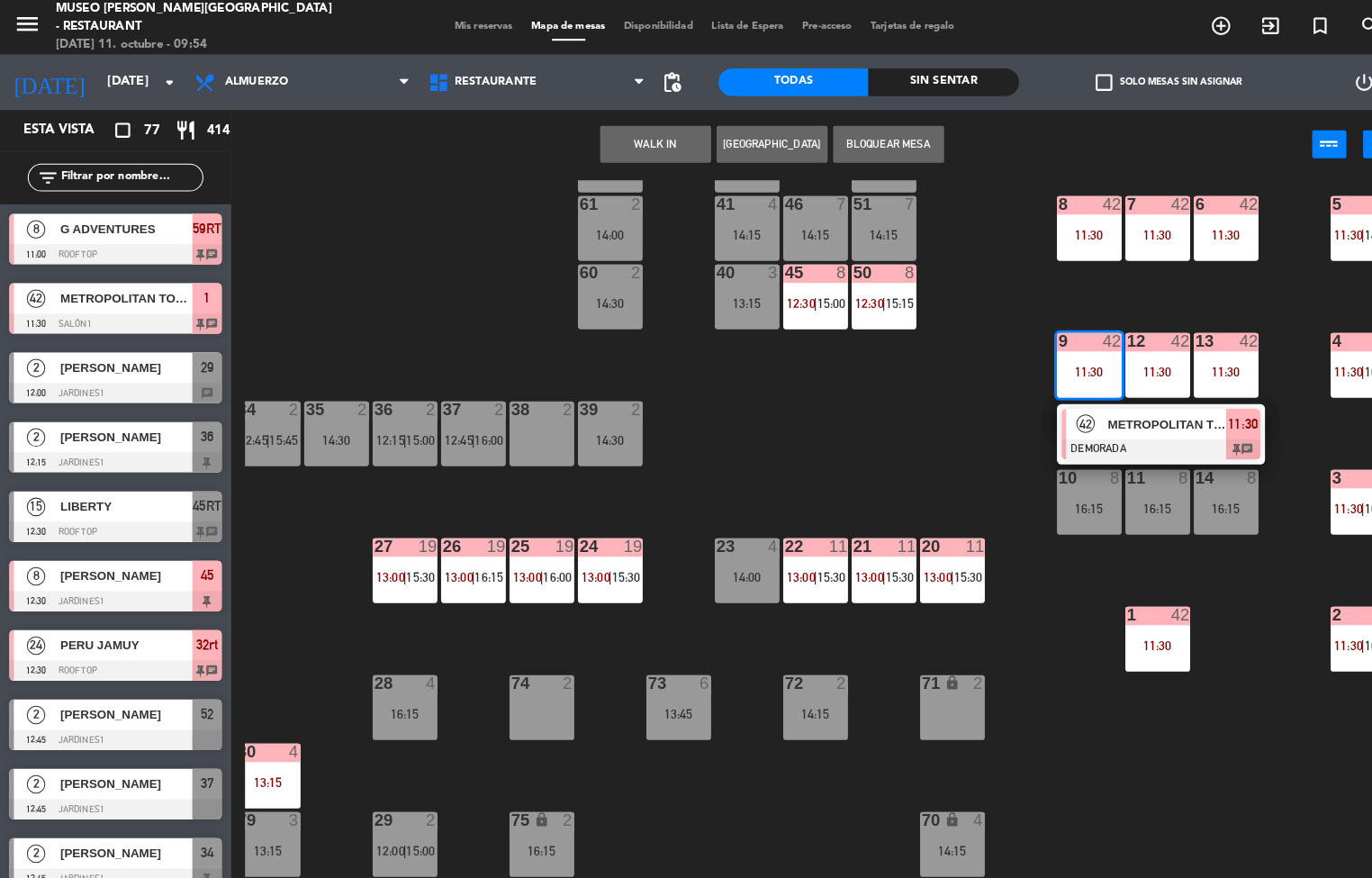
click at [1059, 412] on span "42" at bounding box center [1057, 412] width 18 height 18
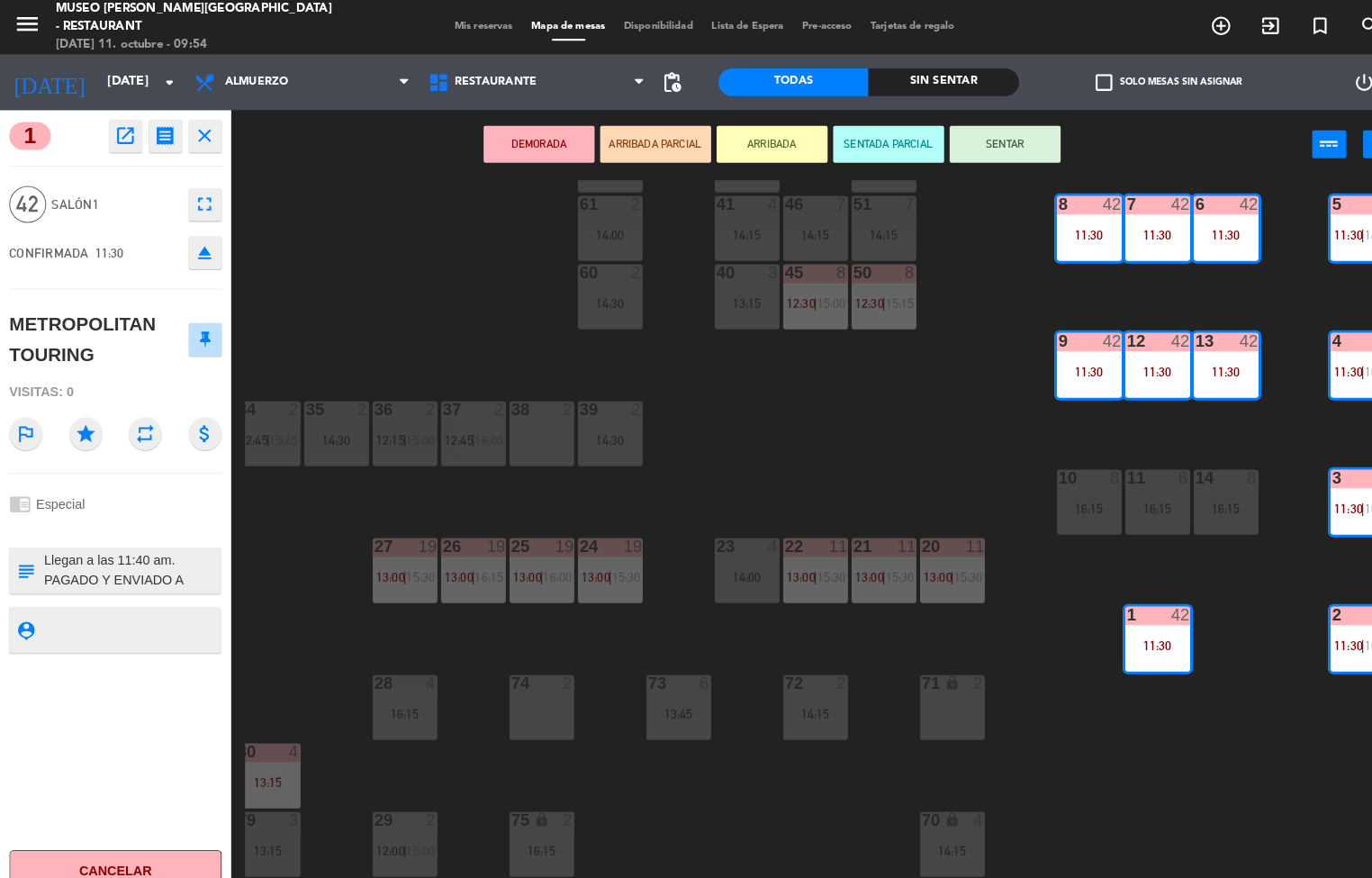
click at [120, 138] on icon "open_in_new" at bounding box center [122, 132] width 21 height 21
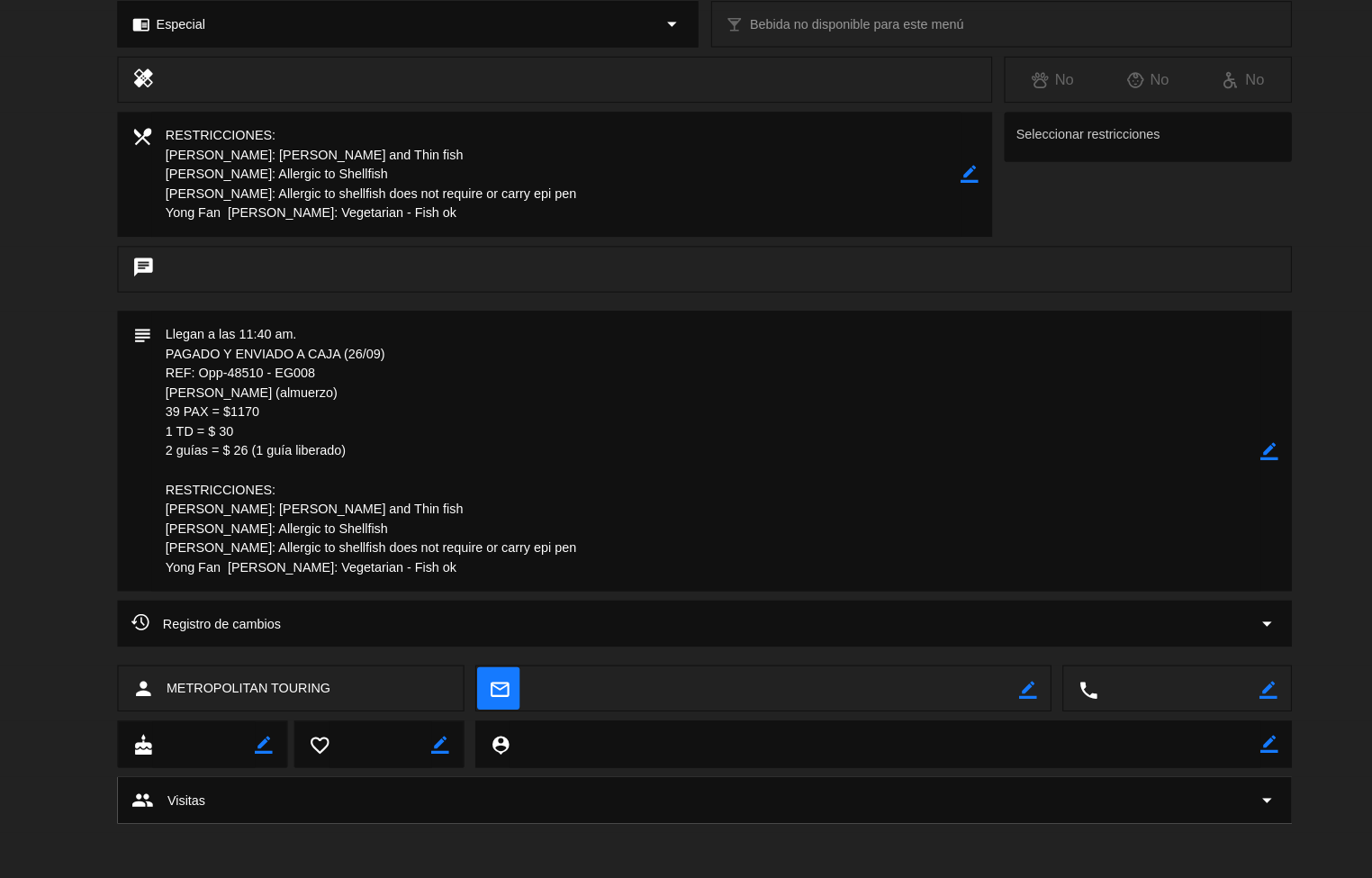
scroll to position [0, 0]
